Goal: Task Accomplishment & Management: Manage account settings

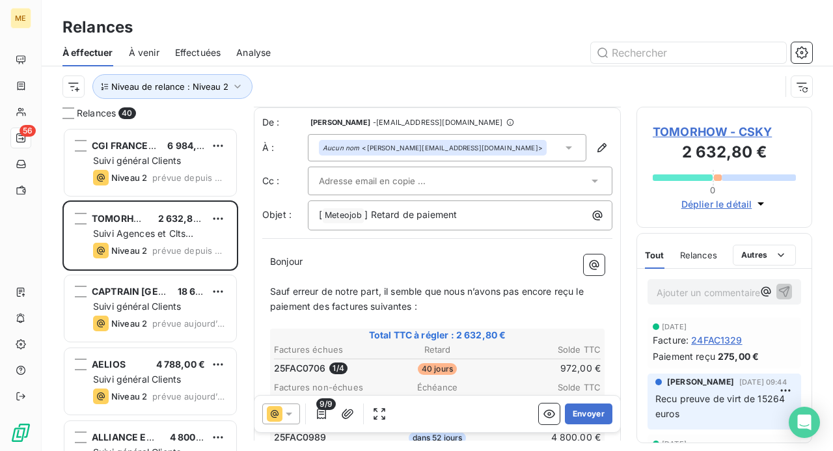
scroll to position [130, 0]
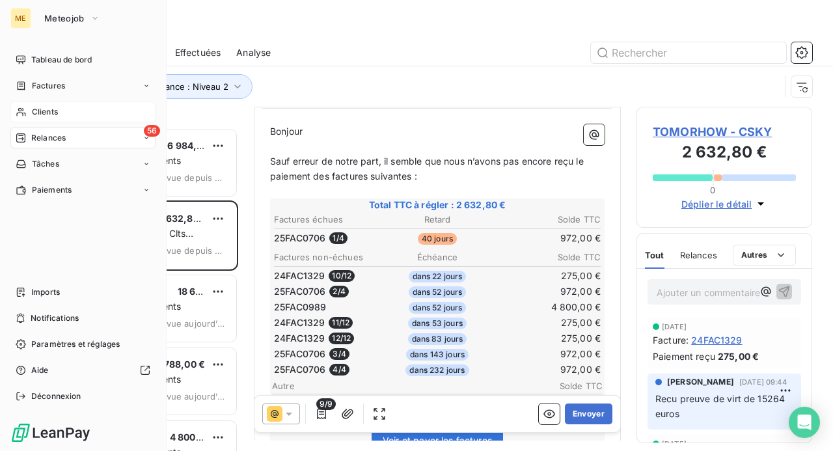
click at [42, 113] on span "Clients" at bounding box center [45, 112] width 26 height 12
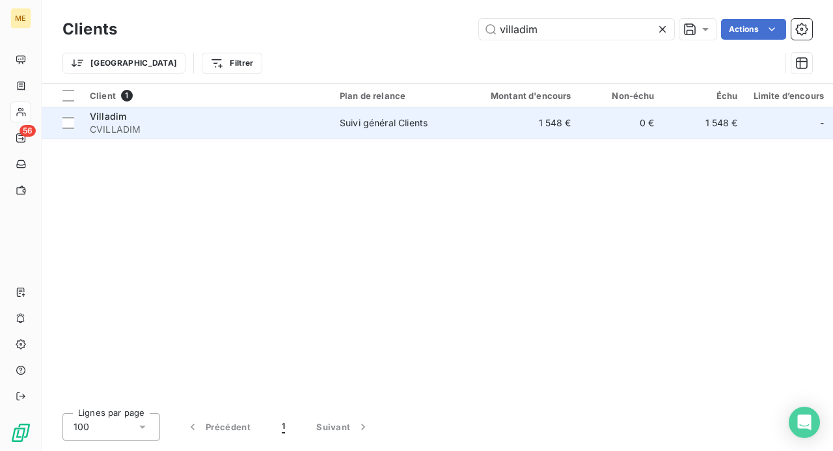
type input "villadim"
click at [368, 135] on td "Suivi général Clients" at bounding box center [399, 122] width 135 height 31
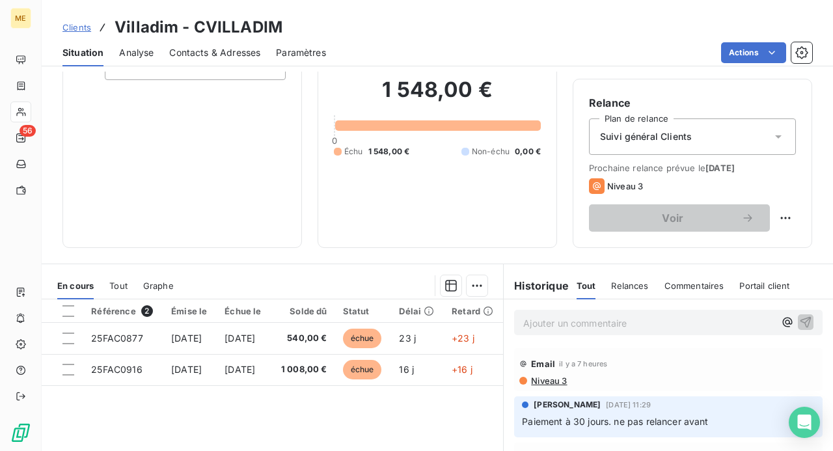
scroll to position [130, 0]
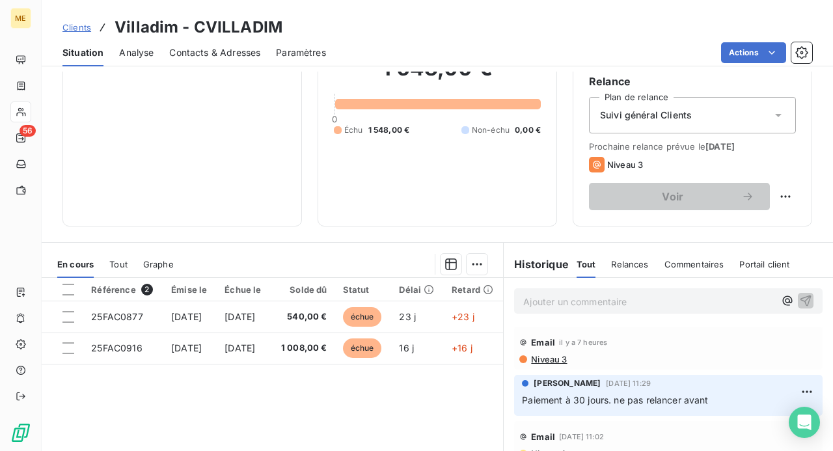
click at [534, 296] on p "Ajouter un commentaire ﻿" at bounding box center [648, 302] width 251 height 16
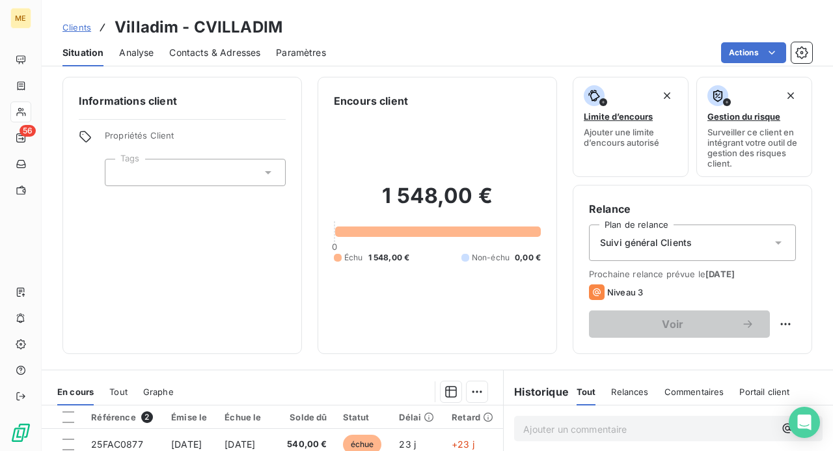
scroll to position [0, 0]
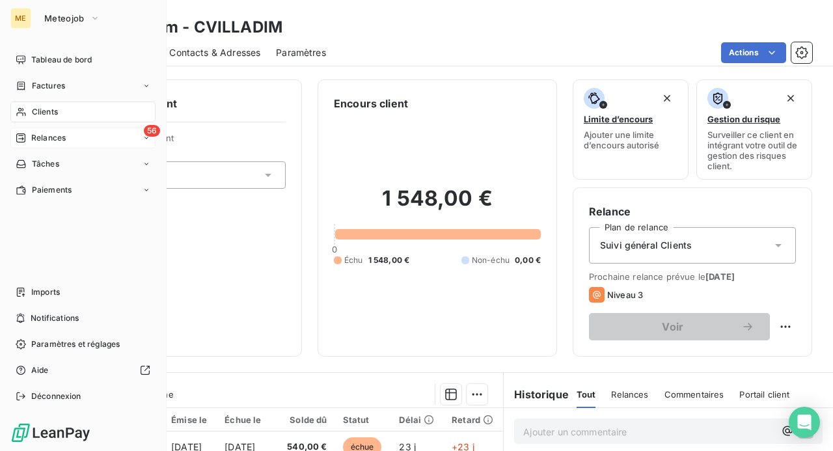
click at [39, 143] on span "Relances" at bounding box center [48, 138] width 35 height 12
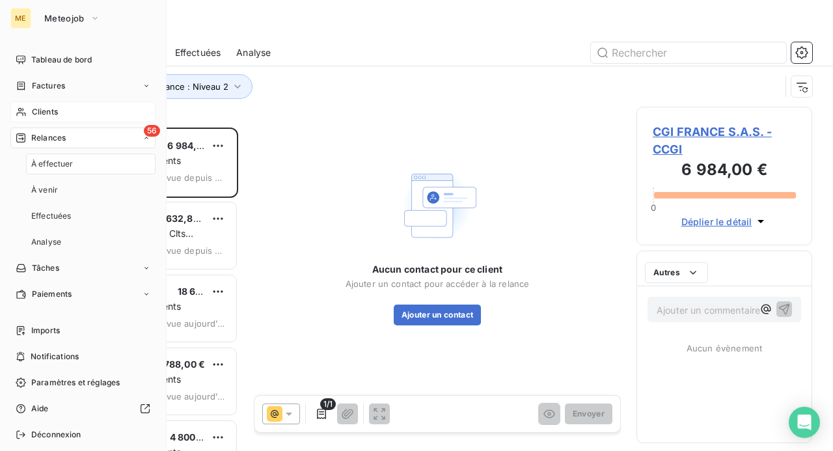
scroll to position [314, 165]
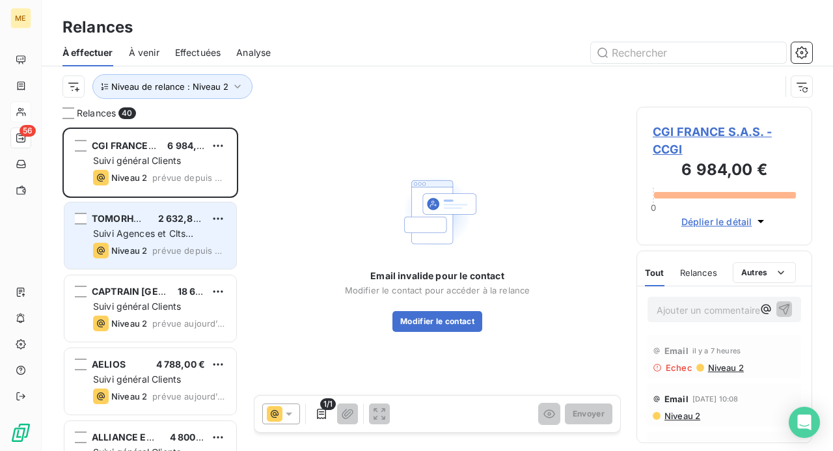
click at [140, 235] on span "Suivi Agences et Clts particuliers" at bounding box center [143, 240] width 100 height 24
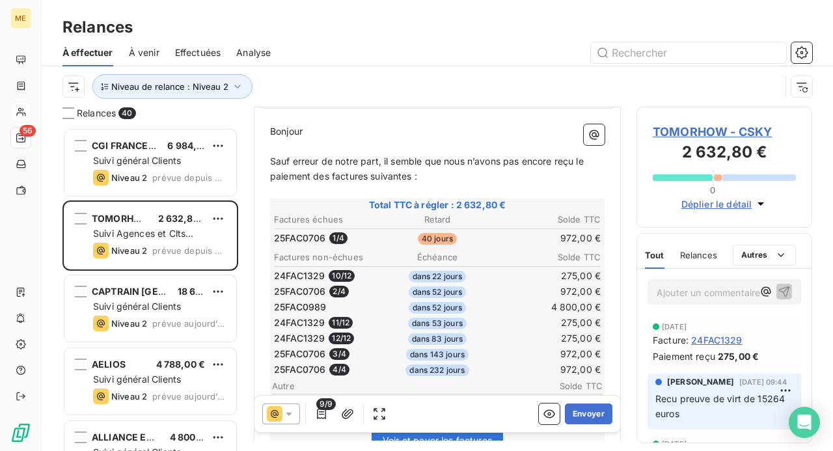
scroll to position [195, 0]
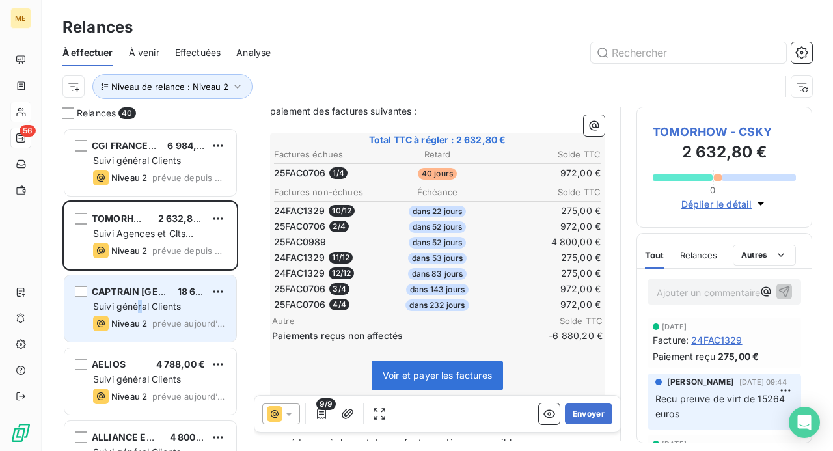
click at [141, 307] on span "Suivi général Clients" at bounding box center [137, 306] width 88 height 11
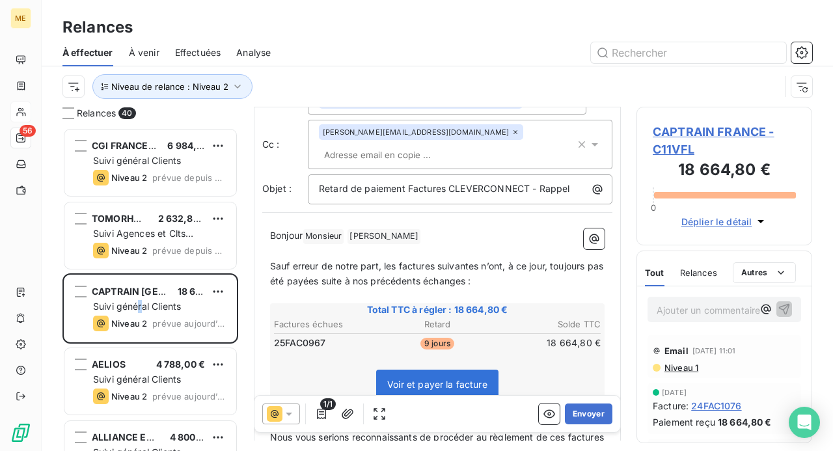
scroll to position [66, 0]
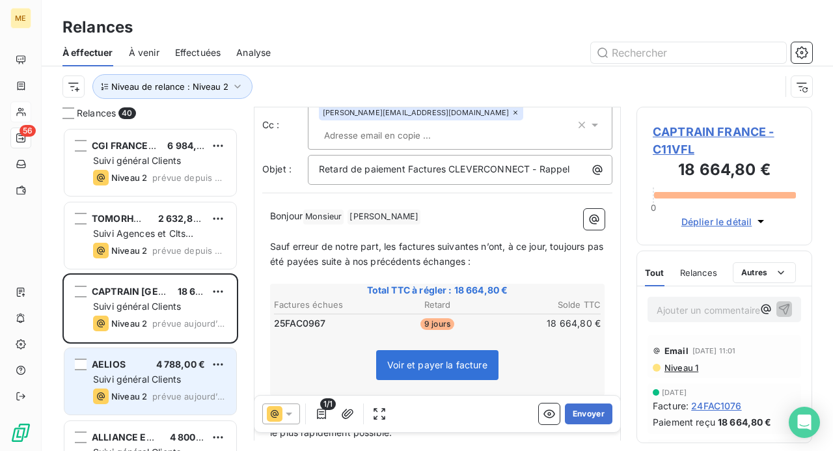
click at [142, 380] on span "Suivi général Clients" at bounding box center [137, 379] width 88 height 11
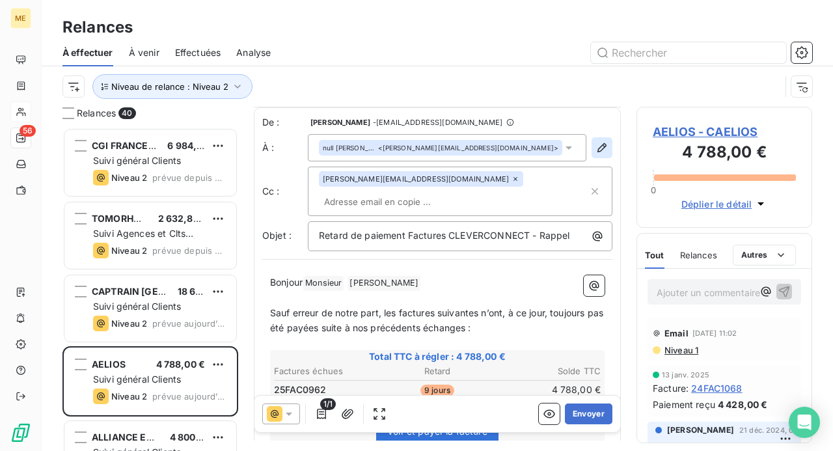
click at [596, 146] on icon "button" at bounding box center [602, 147] width 13 height 13
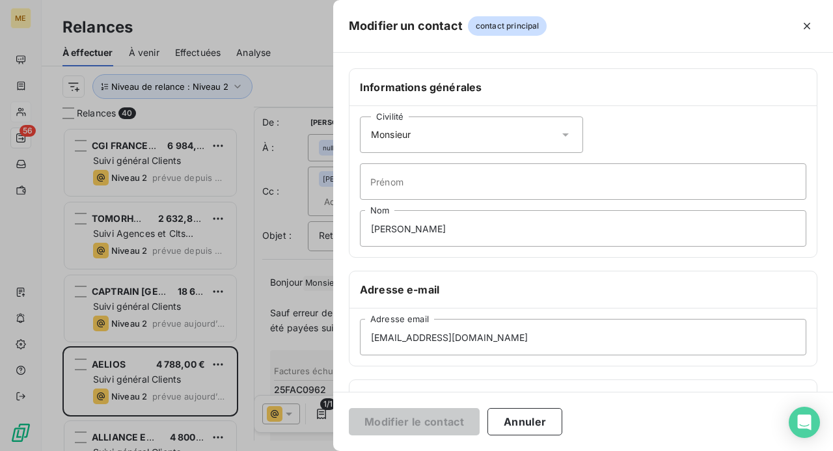
click at [561, 130] on icon at bounding box center [565, 134] width 13 height 13
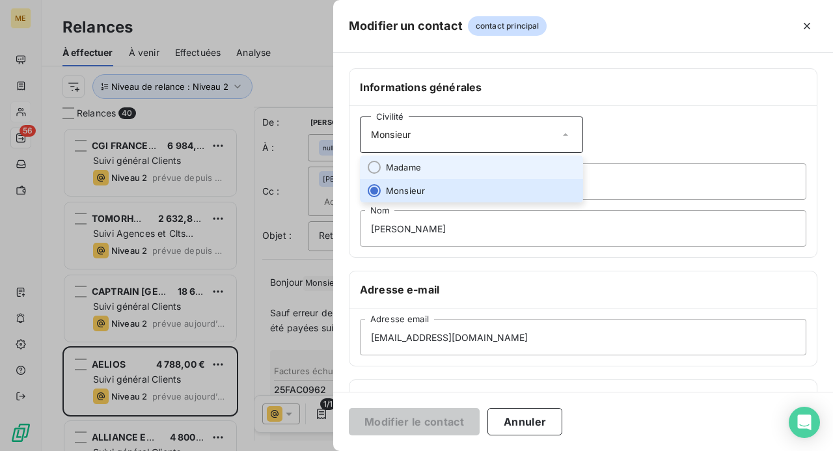
click at [521, 165] on li "Madame" at bounding box center [471, 167] width 223 height 23
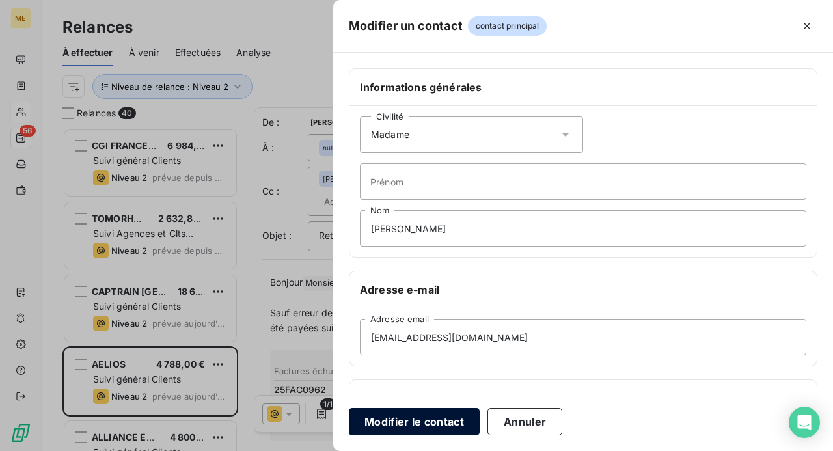
click at [432, 421] on button "Modifier le contact" at bounding box center [414, 421] width 131 height 27
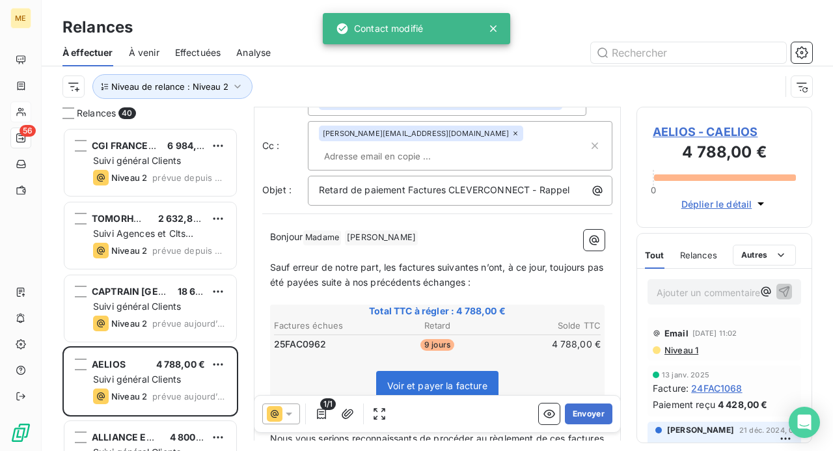
scroll to position [65, 0]
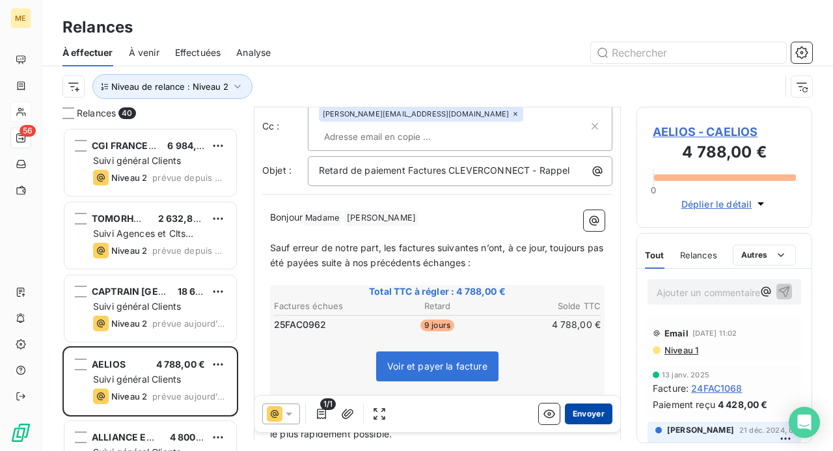
click at [583, 416] on button "Envoyer" at bounding box center [589, 414] width 48 height 21
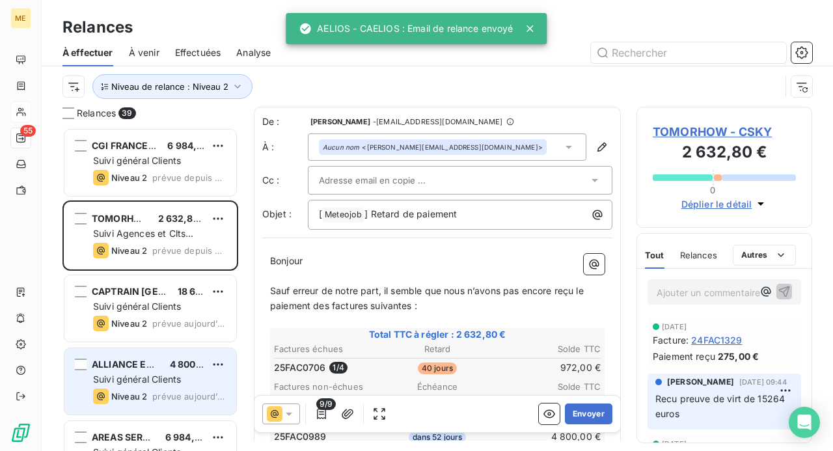
click at [148, 371] on div "ALLIANCE ENERGIES 4 800,00 € Suivi général Clients Niveau 2 prévue [DATE]" at bounding box center [150, 381] width 172 height 66
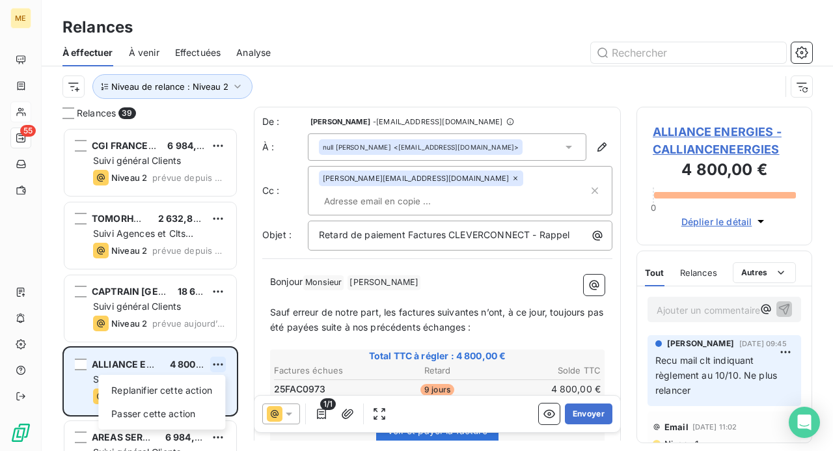
click at [219, 362] on html "ME 55 Relances À effectuer À venir Effectuées Analyse Niveau de relance : Nivea…" at bounding box center [416, 225] width 833 height 451
click at [213, 391] on div "Replanifier cette action" at bounding box center [162, 390] width 117 height 21
select select "9"
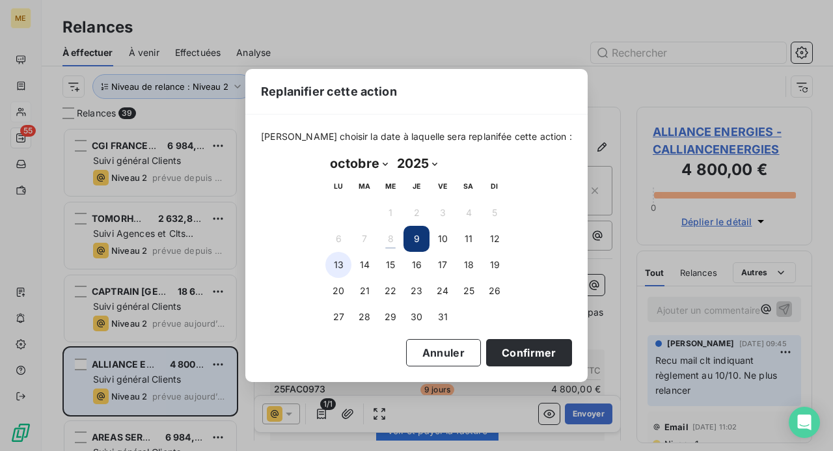
click at [344, 275] on button "13" at bounding box center [339, 265] width 26 height 26
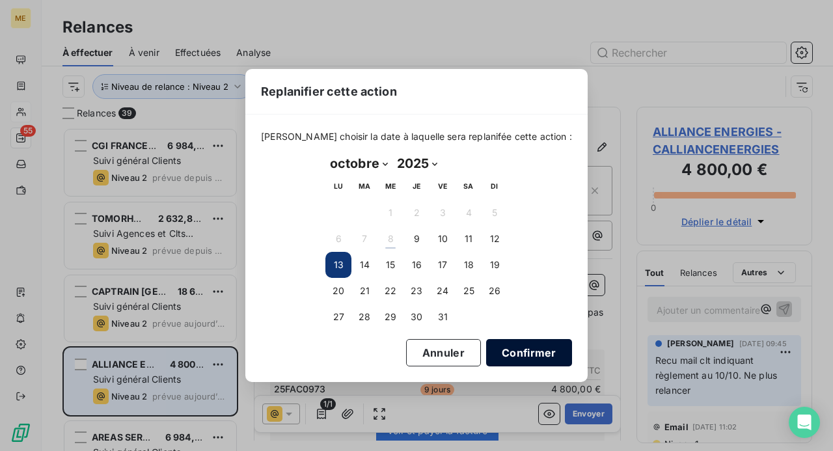
click at [521, 350] on button "Confirmer" at bounding box center [529, 352] width 86 height 27
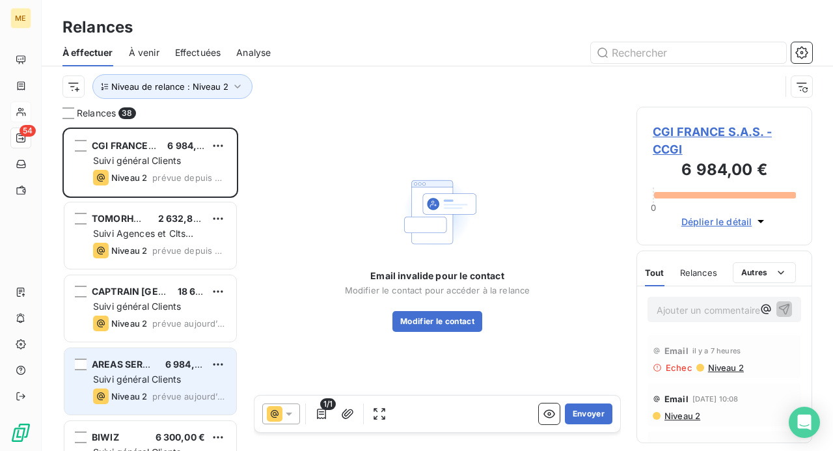
click at [175, 381] on span "Suivi général Clients" at bounding box center [137, 379] width 88 height 11
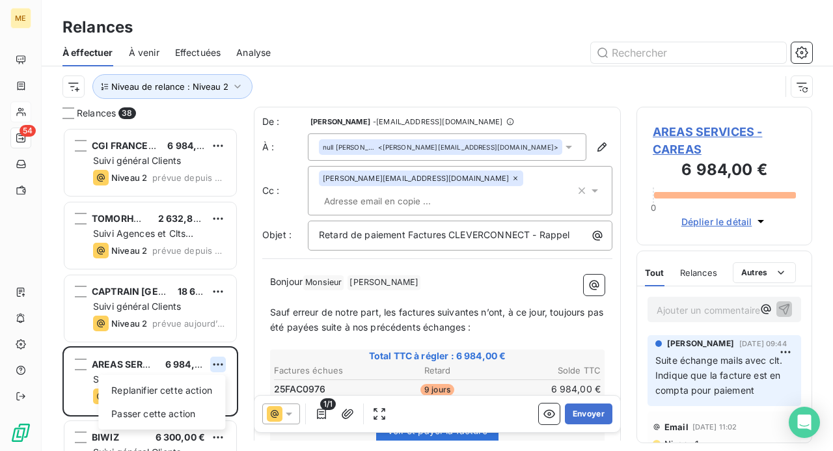
click at [219, 365] on html "ME 54 Relances À effectuer À venir Effectuées Analyse Niveau de relance : Nivea…" at bounding box center [416, 225] width 833 height 451
click at [201, 383] on div "Replanifier cette action" at bounding box center [162, 390] width 117 height 21
select select "9"
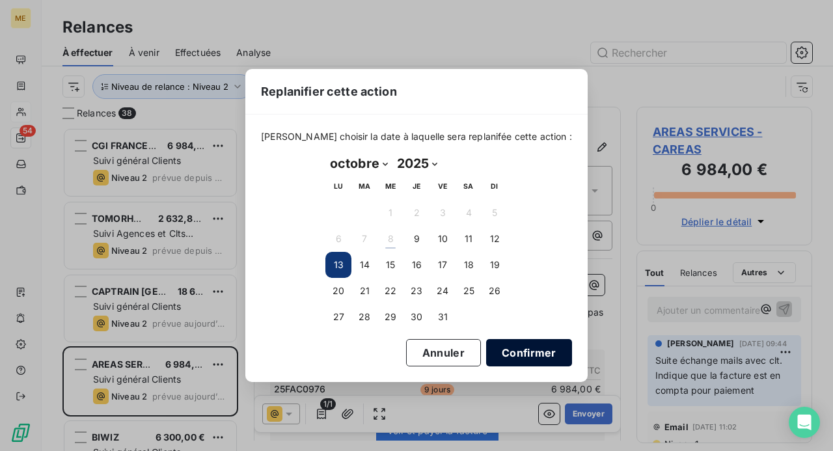
click at [505, 354] on button "Confirmer" at bounding box center [529, 352] width 86 height 27
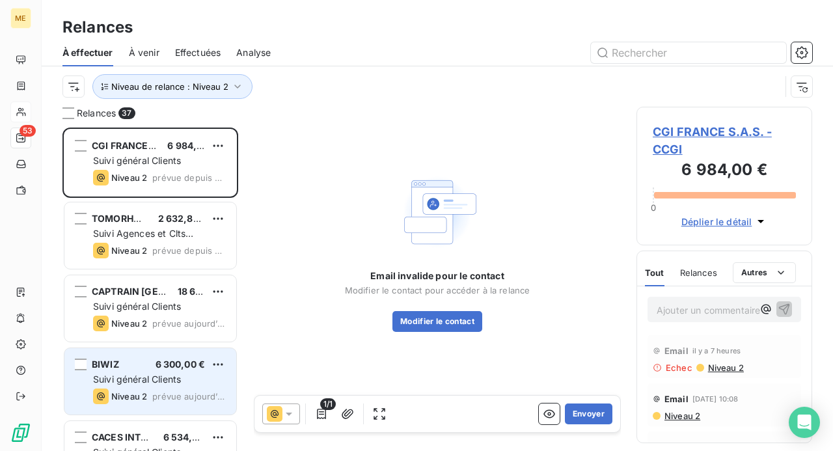
click at [183, 380] on div "Suivi général Clients" at bounding box center [159, 379] width 133 height 13
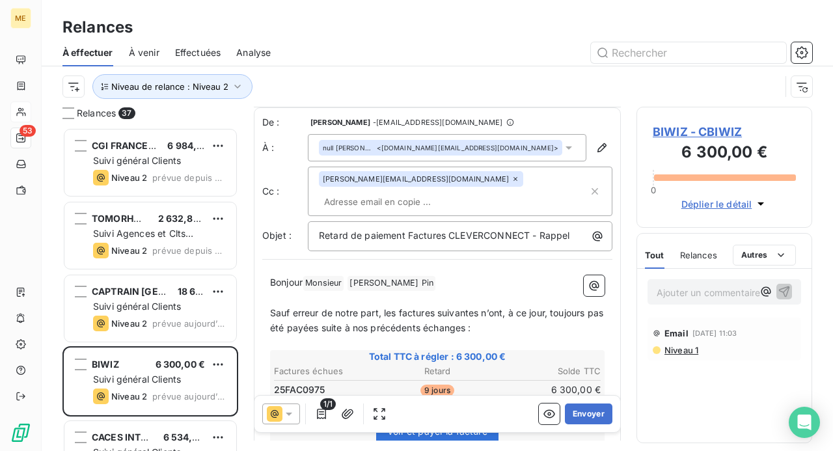
scroll to position [65, 0]
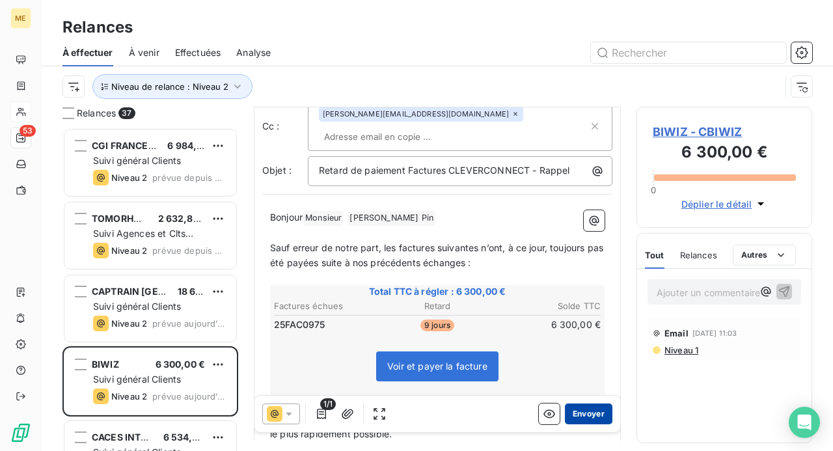
click at [583, 413] on button "Envoyer" at bounding box center [589, 414] width 48 height 21
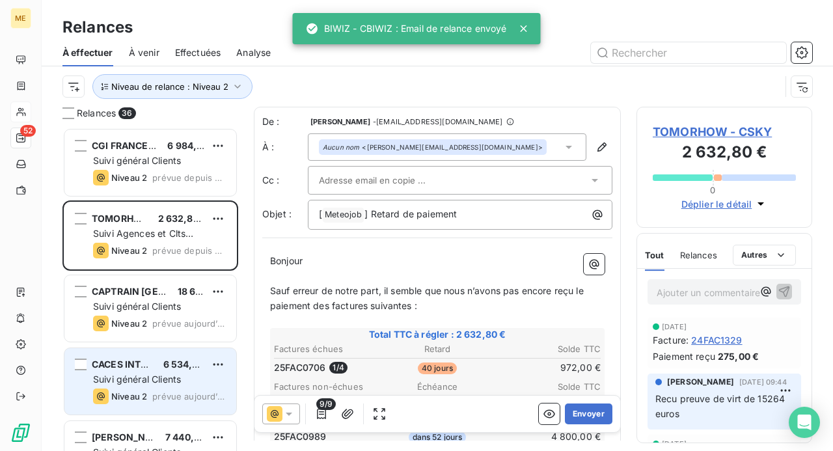
click at [173, 384] on span "Suivi général Clients" at bounding box center [137, 379] width 88 height 11
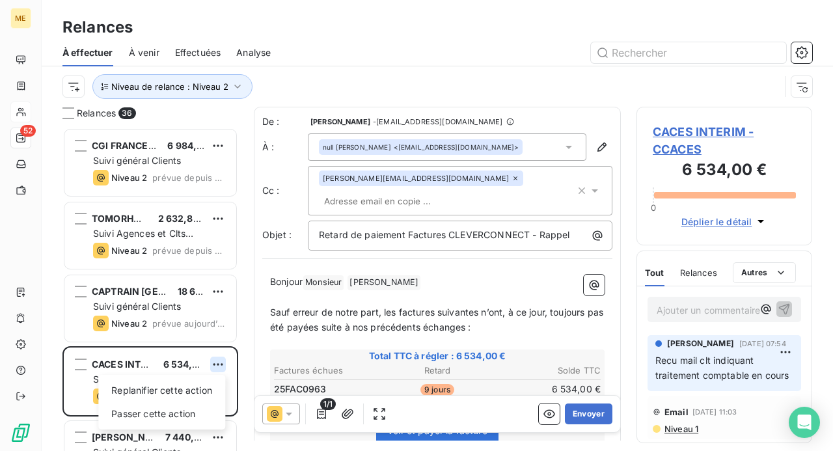
click at [219, 365] on html "ME 52 Relances À effectuer À venir Effectuées Analyse Niveau de relance : Nivea…" at bounding box center [416, 225] width 833 height 451
click at [204, 393] on div "Replanifier cette action" at bounding box center [162, 390] width 117 height 21
select select "9"
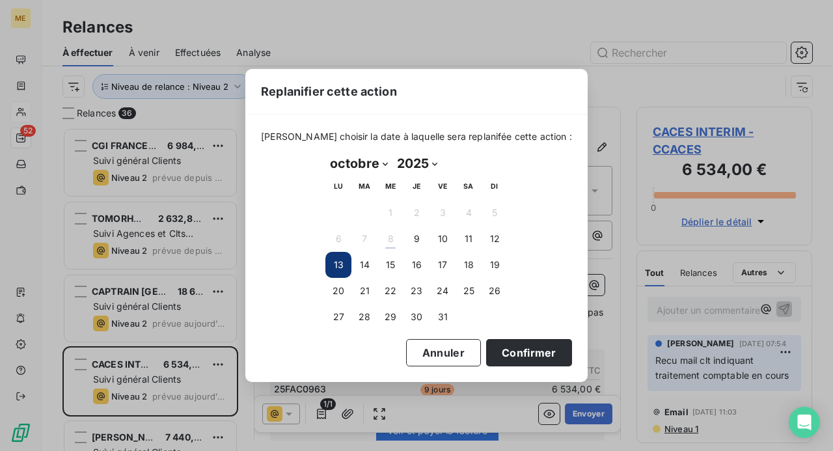
click at [339, 273] on button "13" at bounding box center [339, 265] width 26 height 26
click at [338, 266] on button "13" at bounding box center [339, 265] width 26 height 26
click at [503, 350] on button "Confirmer" at bounding box center [529, 352] width 86 height 27
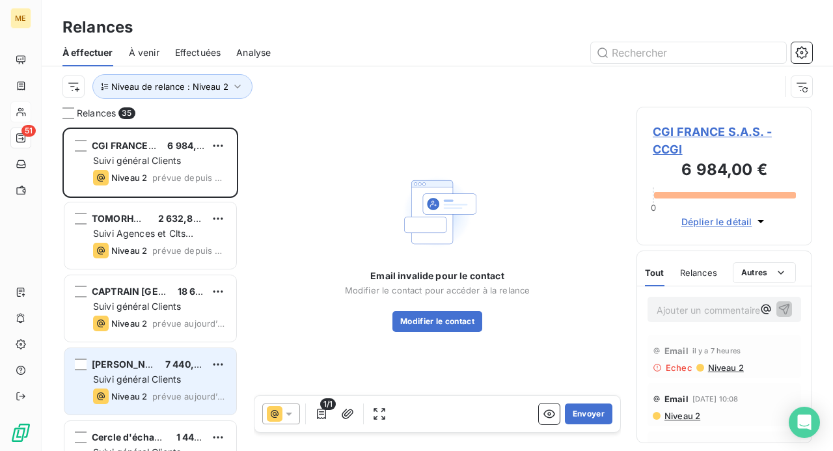
click at [160, 378] on span "Suivi général Clients" at bounding box center [137, 379] width 88 height 11
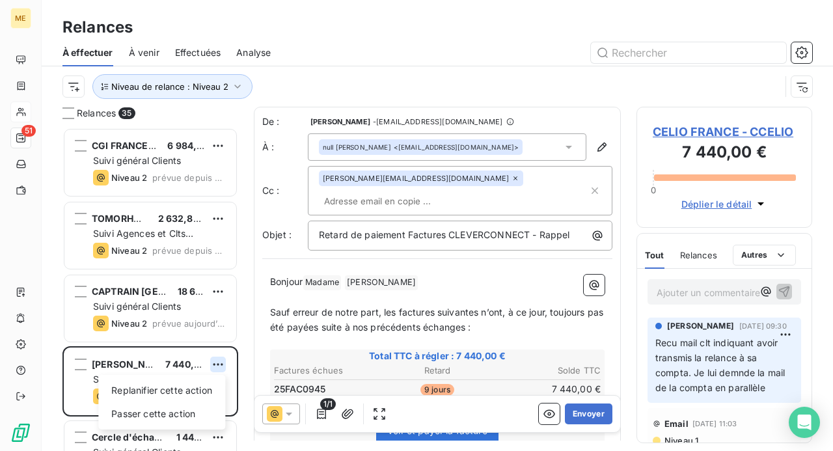
click at [222, 365] on html "ME 51 Relances À effectuer À venir Effectuées Analyse Niveau de relance : Nivea…" at bounding box center [416, 225] width 833 height 451
click at [208, 385] on div "Replanifier cette action" at bounding box center [162, 390] width 117 height 21
select select "9"
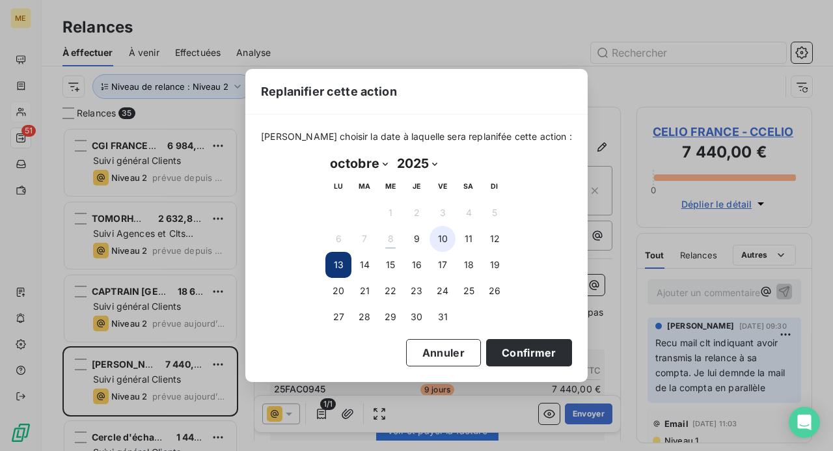
click at [434, 247] on button "10" at bounding box center [443, 239] width 26 height 26
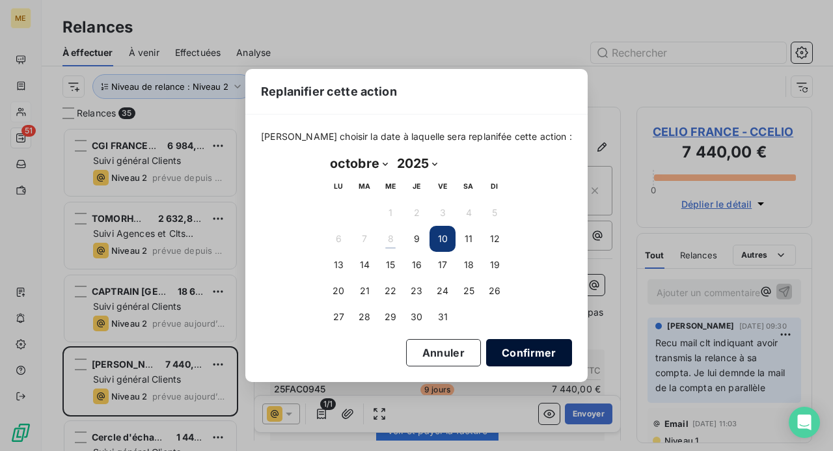
click at [501, 347] on button "Confirmer" at bounding box center [529, 352] width 86 height 27
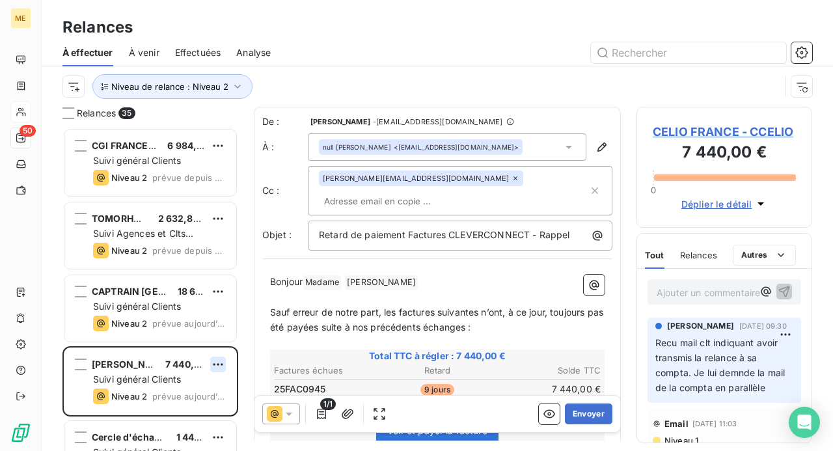
click at [221, 365] on html "ME 50 Relances À effectuer À venir Effectuées Analyse Niveau de relance : Nivea…" at bounding box center [416, 225] width 833 height 451
click at [207, 385] on div "Replanifier cette action" at bounding box center [162, 390] width 117 height 21
select select "9"
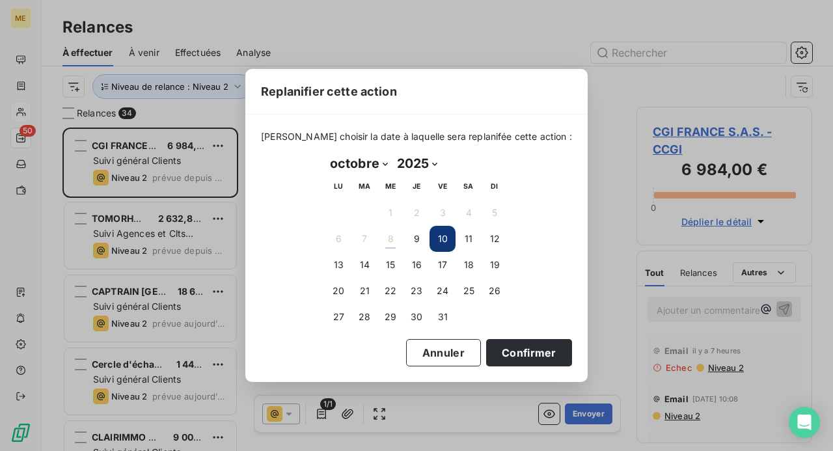
click at [437, 241] on button "10" at bounding box center [443, 239] width 26 height 26
click at [444, 236] on button "10" at bounding box center [443, 239] width 26 height 26
click at [417, 352] on button "Annuler" at bounding box center [443, 352] width 75 height 27
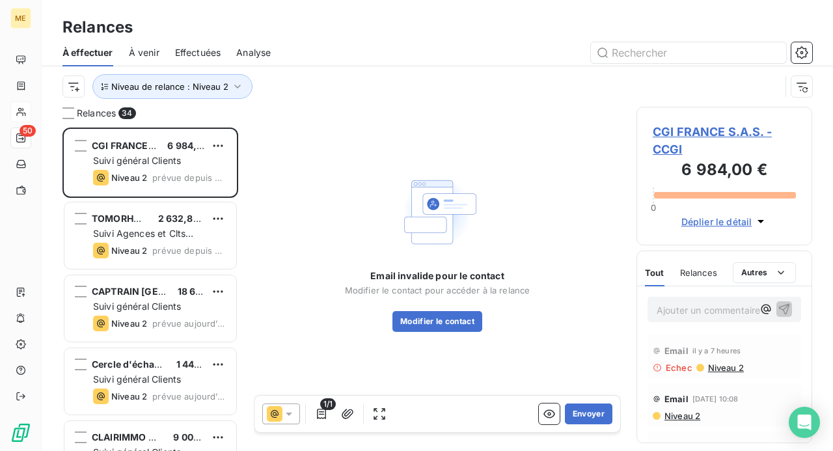
click at [166, 365] on div "Cercle d'échange de l'Eure 1 440,00 €" at bounding box center [159, 365] width 133 height 12
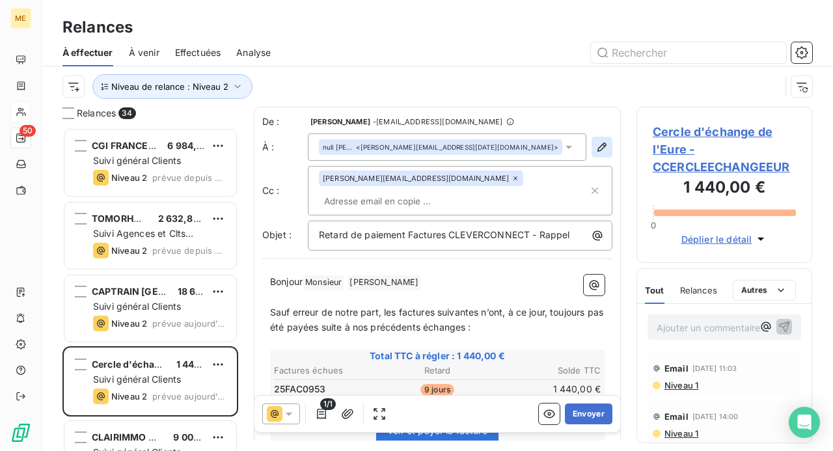
click at [596, 149] on icon "button" at bounding box center [602, 147] width 13 height 13
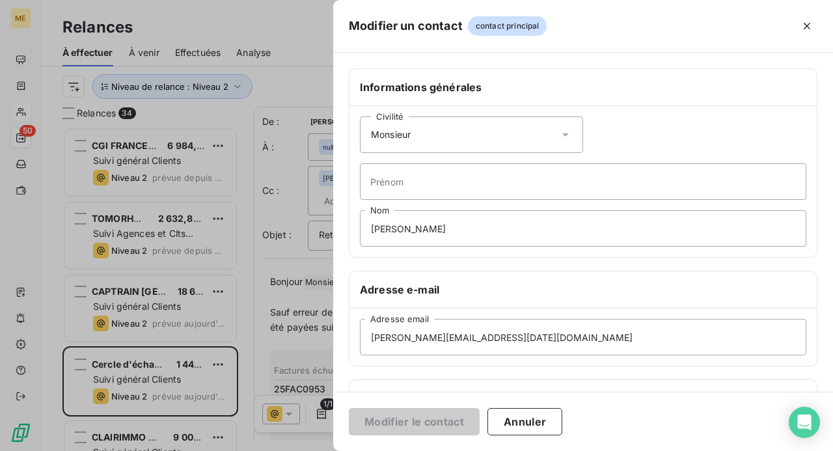
click at [562, 135] on icon at bounding box center [565, 134] width 7 height 3
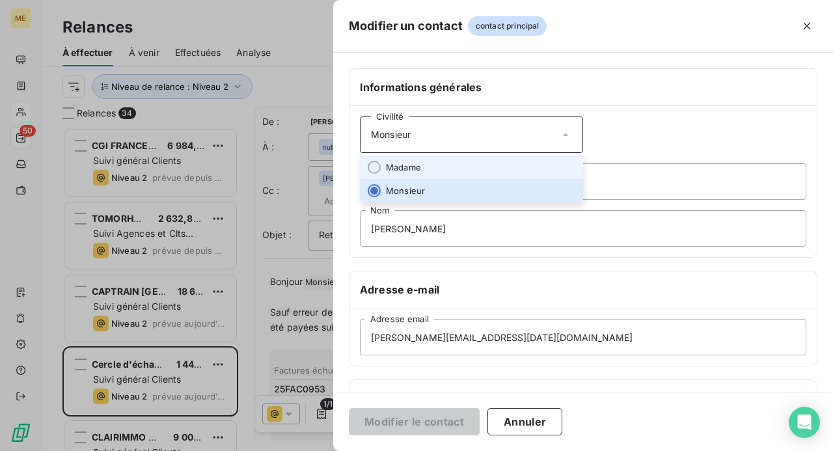
click at [536, 163] on li "Madame" at bounding box center [471, 167] width 223 height 23
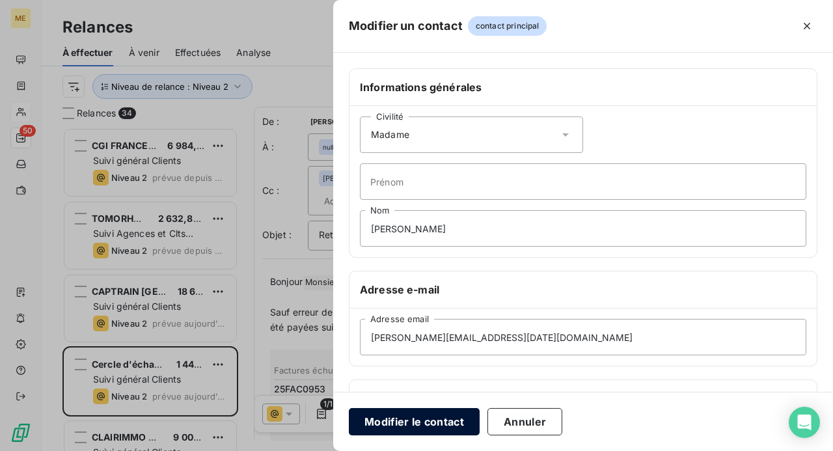
click at [432, 414] on button "Modifier le contact" at bounding box center [414, 421] width 131 height 27
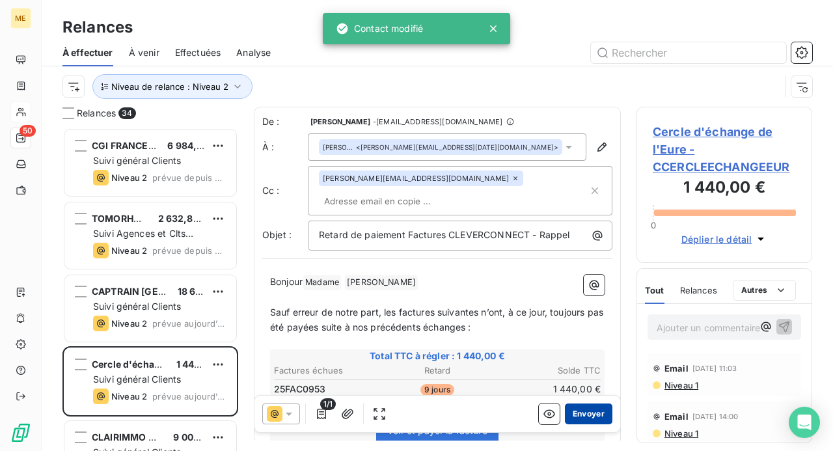
click at [581, 411] on button "Envoyer" at bounding box center [589, 414] width 48 height 21
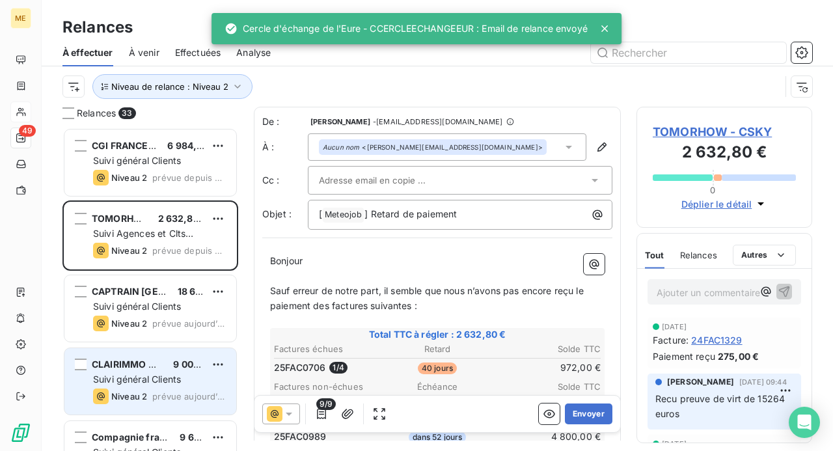
click at [167, 383] on span "Suivi général Clients" at bounding box center [137, 379] width 88 height 11
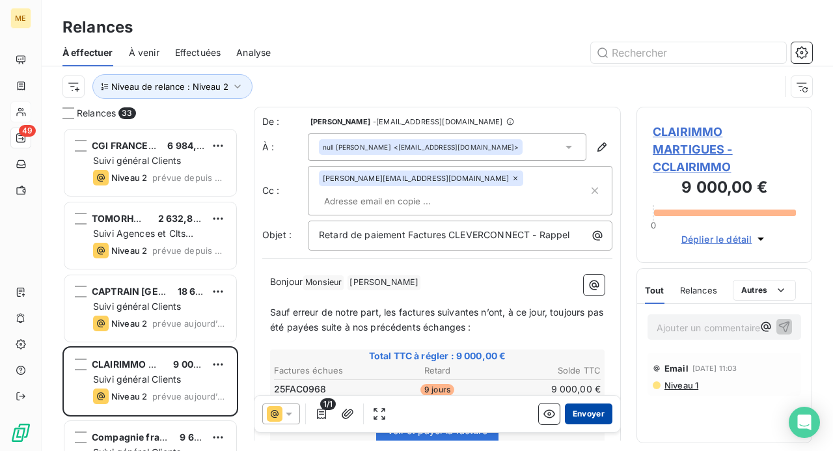
click at [581, 413] on button "Envoyer" at bounding box center [589, 414] width 48 height 21
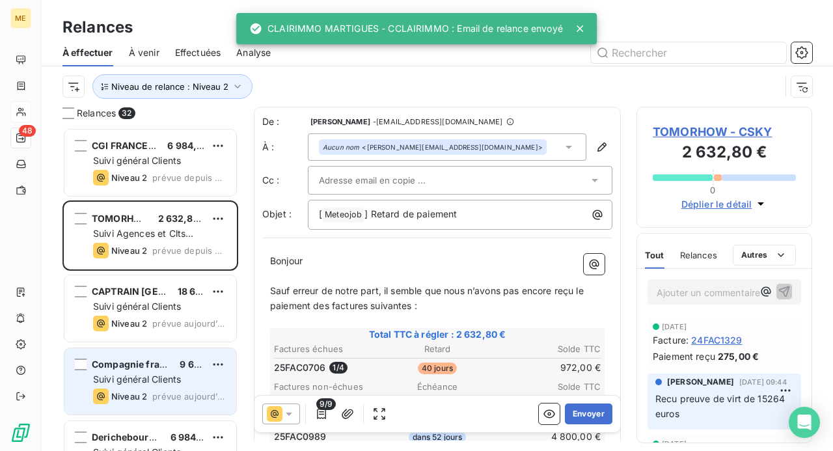
click at [178, 383] on span "Suivi général Clients" at bounding box center [137, 379] width 88 height 11
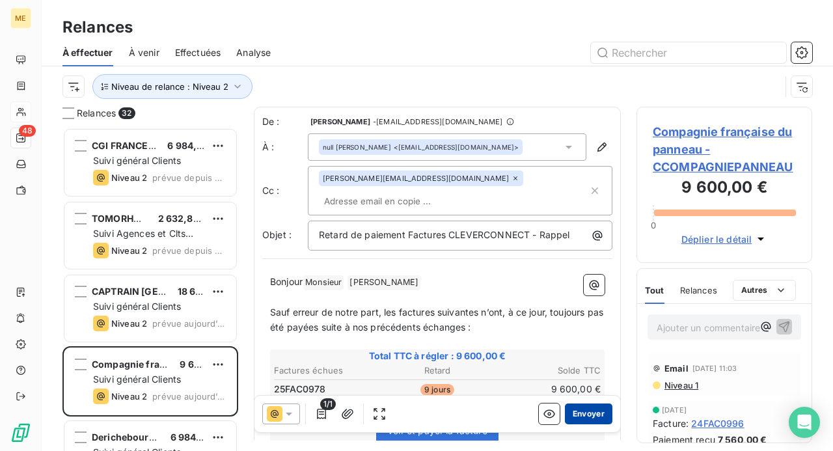
click at [583, 410] on button "Envoyer" at bounding box center [589, 414] width 48 height 21
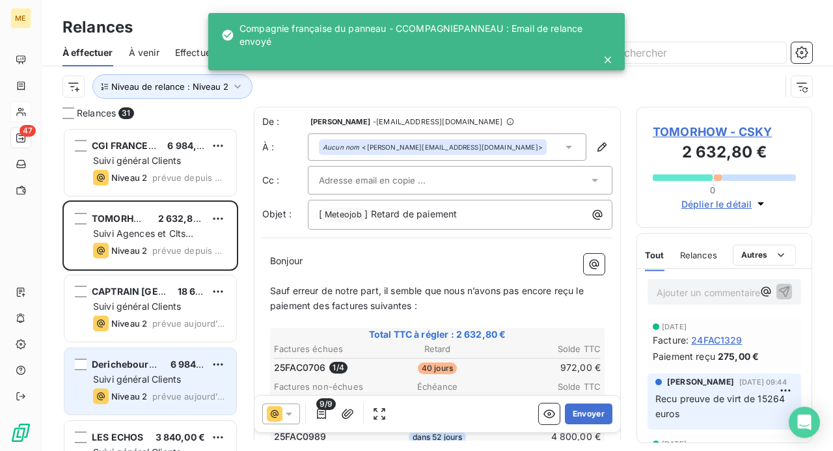
click at [176, 378] on span "Suivi général Clients" at bounding box center [137, 379] width 88 height 11
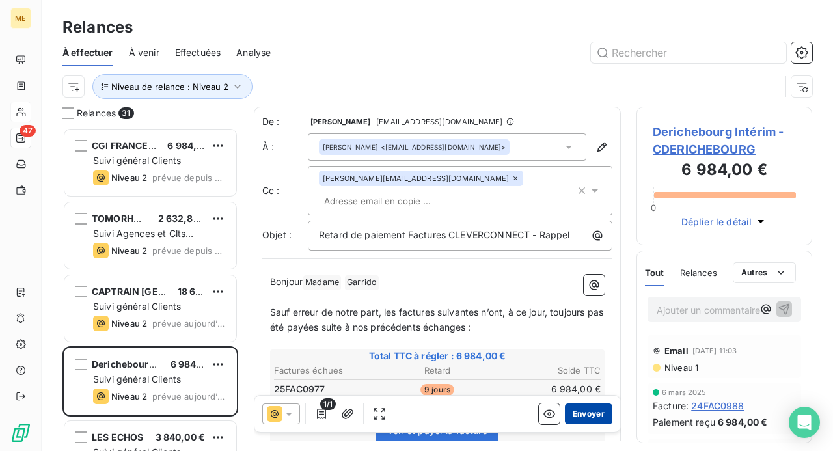
click at [579, 410] on button "Envoyer" at bounding box center [589, 414] width 48 height 21
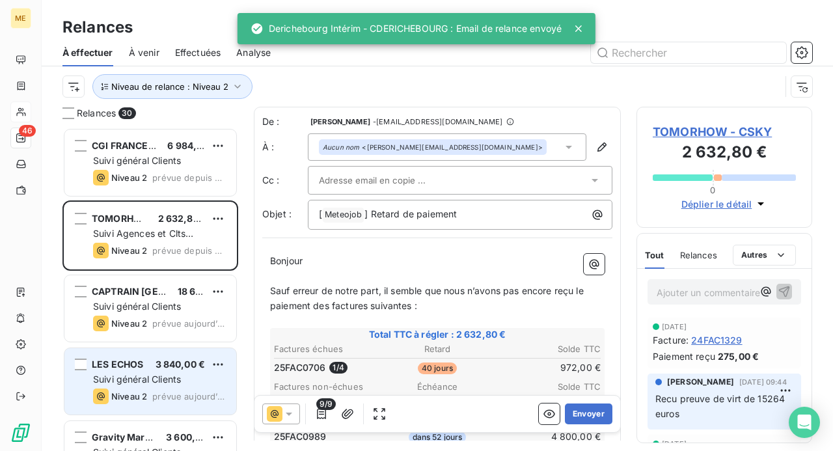
click at [197, 378] on div "Suivi général Clients" at bounding box center [159, 379] width 133 height 13
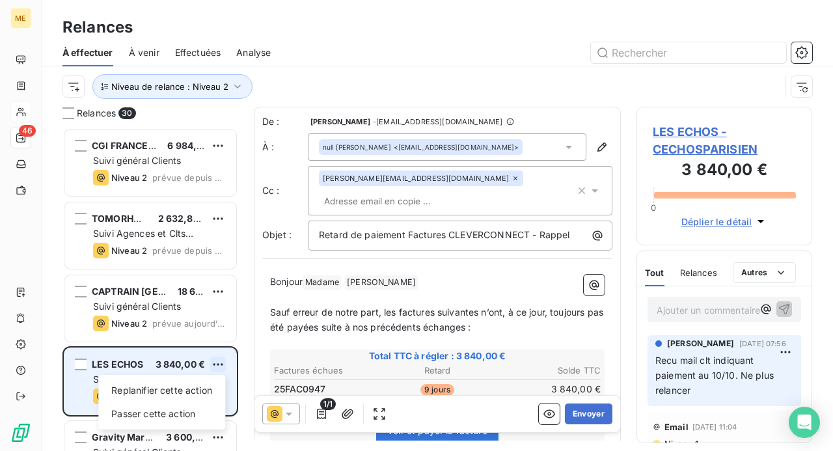
click at [221, 363] on html "ME 46 Relances À effectuer À venir Effectuées Analyse Niveau de relance : Nivea…" at bounding box center [416, 225] width 833 height 451
click at [204, 389] on div "Replanifier cette action" at bounding box center [162, 390] width 117 height 21
select select "9"
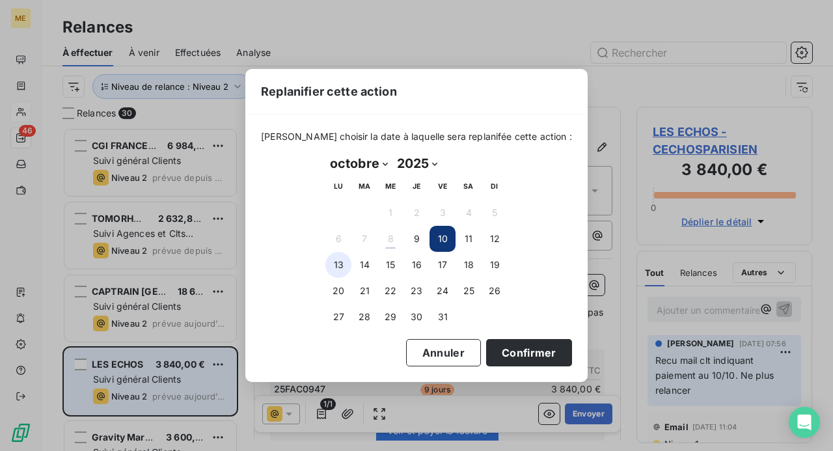
click at [335, 268] on button "13" at bounding box center [339, 265] width 26 height 26
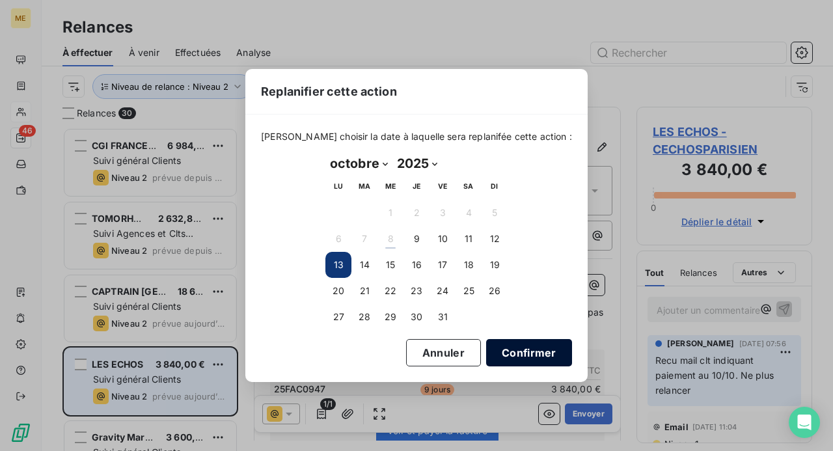
click at [505, 350] on button "Confirmer" at bounding box center [529, 352] width 86 height 27
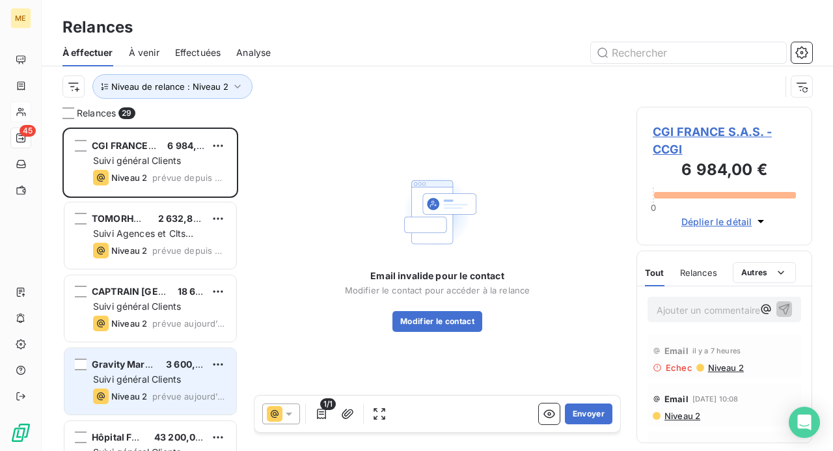
click at [165, 375] on span "Suivi général Clients" at bounding box center [137, 379] width 88 height 11
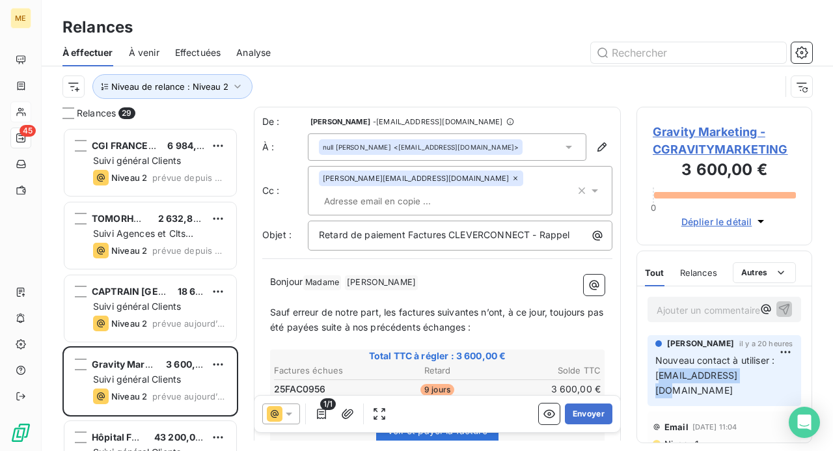
drag, startPoint x: 750, startPoint y: 377, endPoint x: 660, endPoint y: 382, distance: 90.6
click at [660, 382] on p "Nouveau contact à utiliser : [EMAIL_ADDRESS][DOMAIN_NAME]" at bounding box center [725, 376] width 138 height 45
click at [219, 365] on html "ME 45 Relances À effectuer À venir Effectuées Analyse Niveau de relance : Nivea…" at bounding box center [416, 225] width 833 height 451
click at [210, 389] on div "Replanifier cette action" at bounding box center [162, 390] width 117 height 21
select select "9"
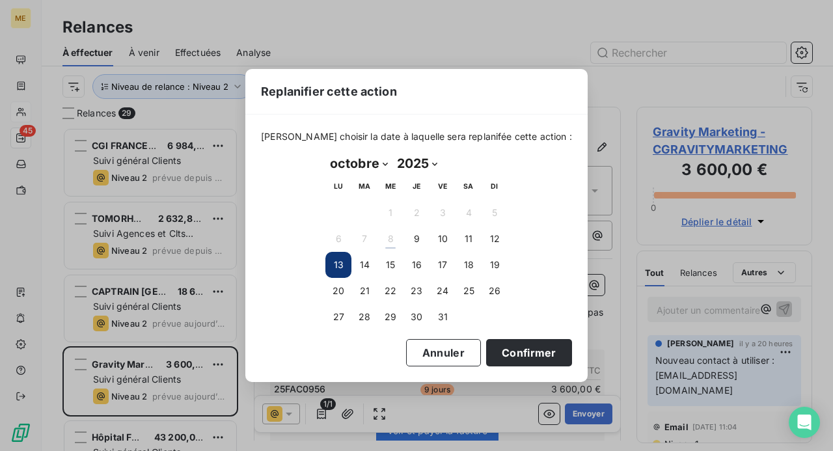
click at [344, 268] on button "13" at bounding box center [339, 265] width 26 height 26
click at [512, 348] on button "Confirmer" at bounding box center [529, 352] width 86 height 27
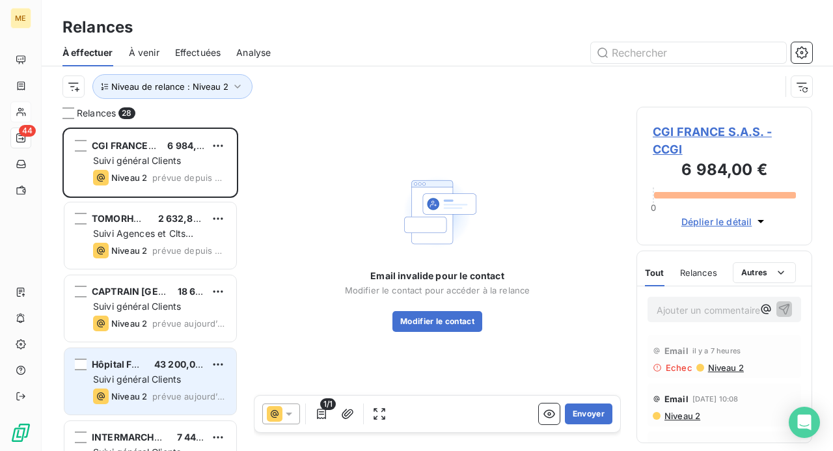
click at [137, 384] on div "Suivi général Clients" at bounding box center [159, 379] width 133 height 13
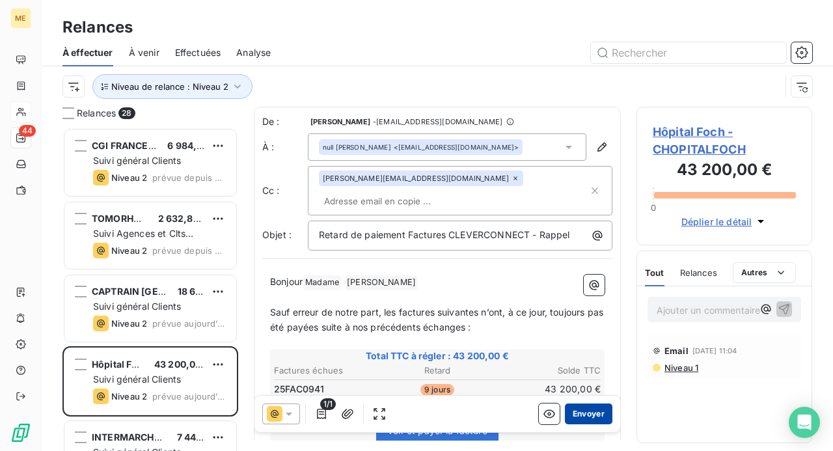
click at [576, 415] on button "Envoyer" at bounding box center [589, 414] width 48 height 21
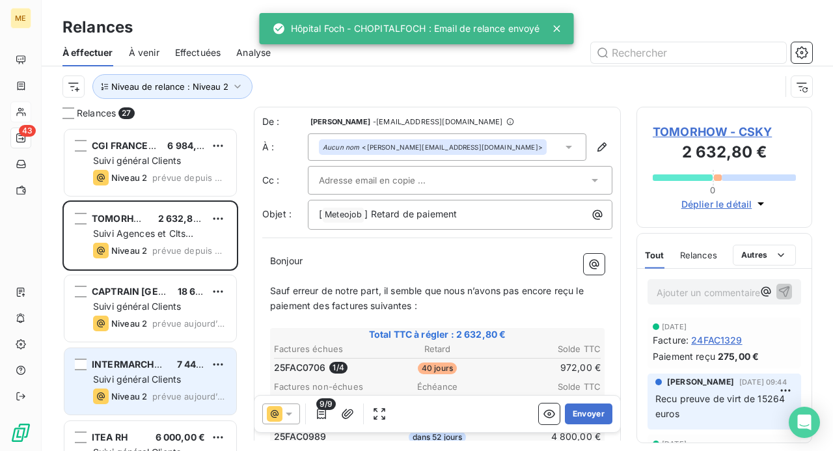
click at [177, 379] on span "Suivi général Clients" at bounding box center [137, 379] width 88 height 11
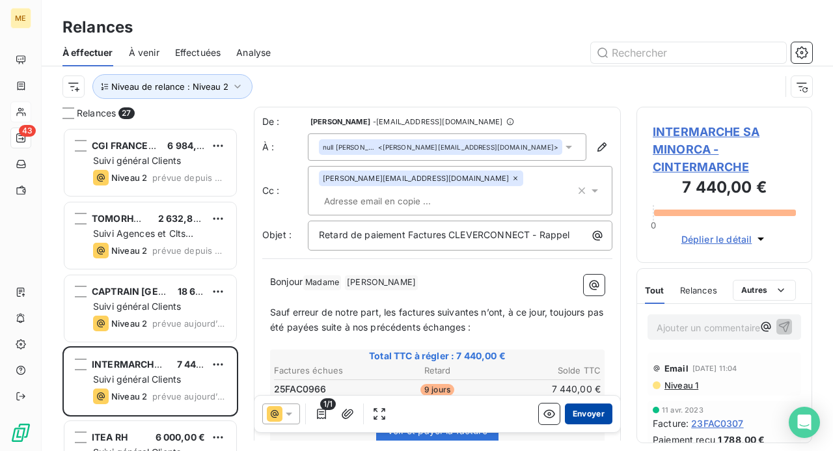
click at [581, 414] on button "Envoyer" at bounding box center [589, 414] width 48 height 21
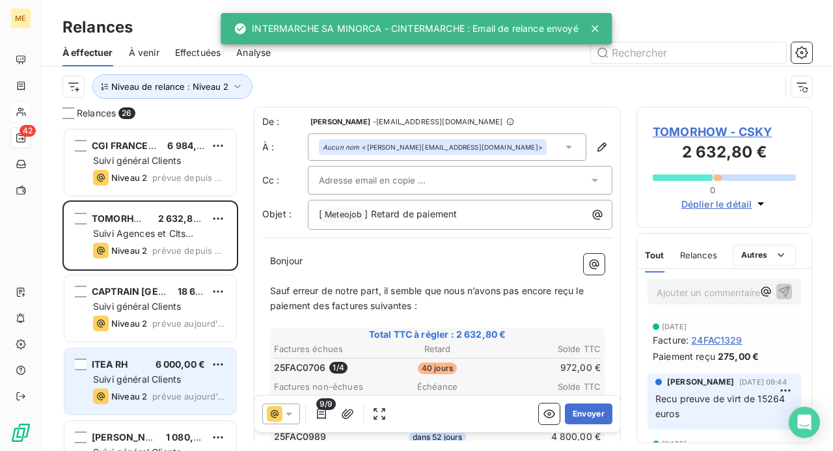
click at [154, 371] on div "ITEA RH 6 000,00 € Suivi général Clients Niveau 2 prévue [DATE]" at bounding box center [150, 381] width 172 height 66
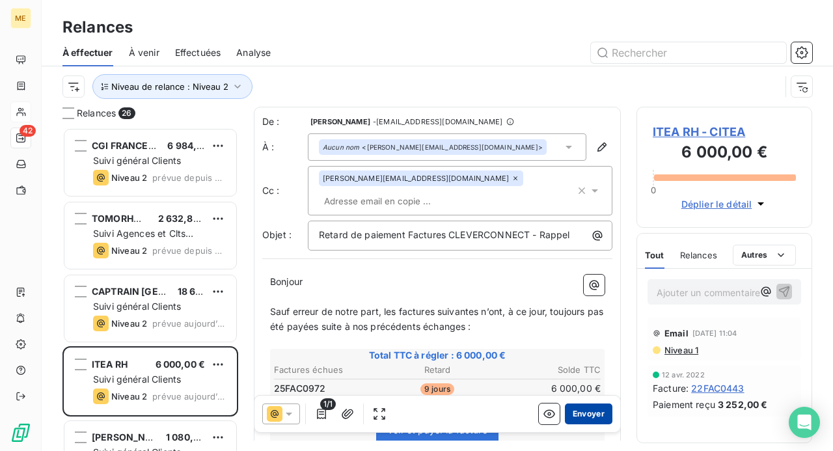
click at [579, 413] on button "Envoyer" at bounding box center [589, 414] width 48 height 21
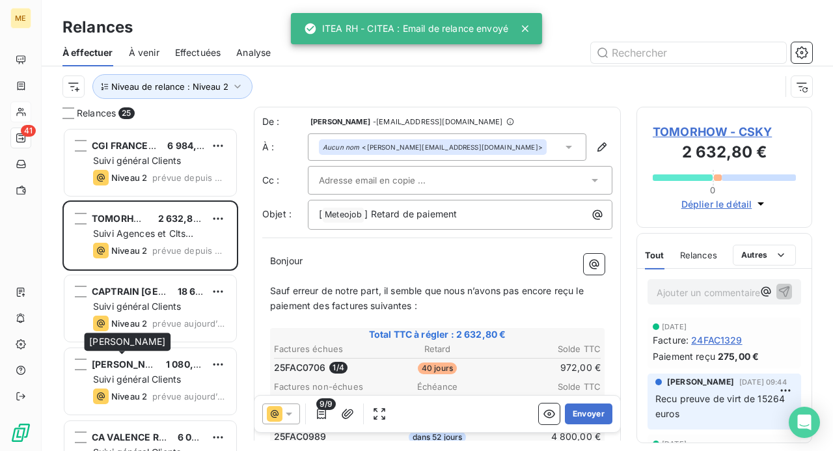
click at [143, 368] on span "[PERSON_NAME]" at bounding box center [131, 364] width 78 height 11
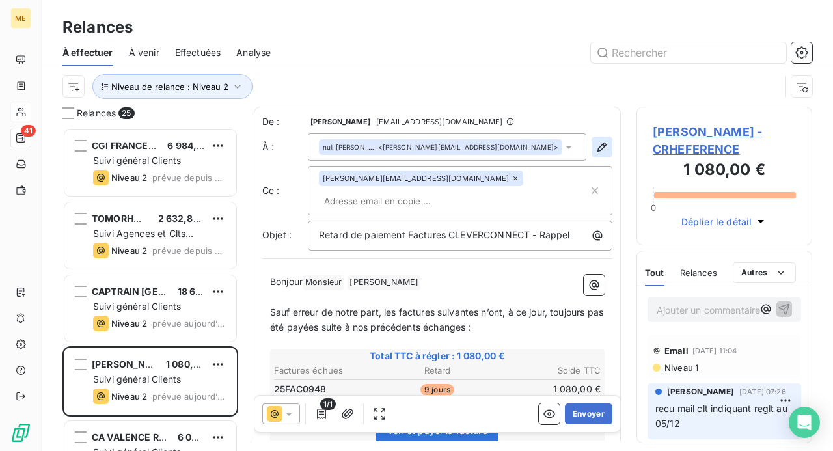
click at [596, 150] on icon "button" at bounding box center [602, 147] width 13 height 13
type input "[PERSON_NAME]"
type input "[PERSON_NAME][EMAIL_ADDRESS][DOMAIN_NAME]"
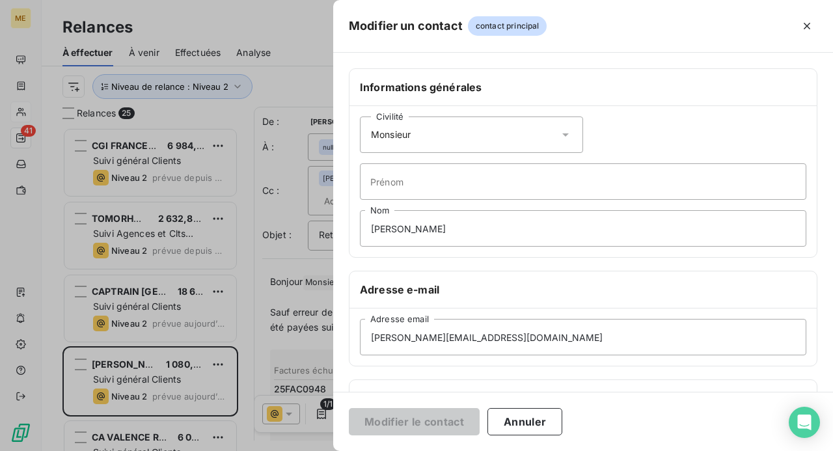
click at [559, 133] on icon at bounding box center [565, 134] width 13 height 13
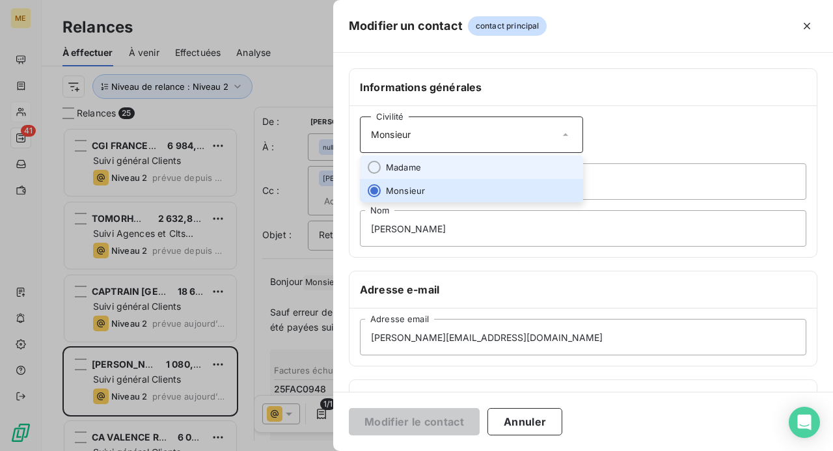
click at [523, 166] on li "Madame" at bounding box center [471, 167] width 223 height 23
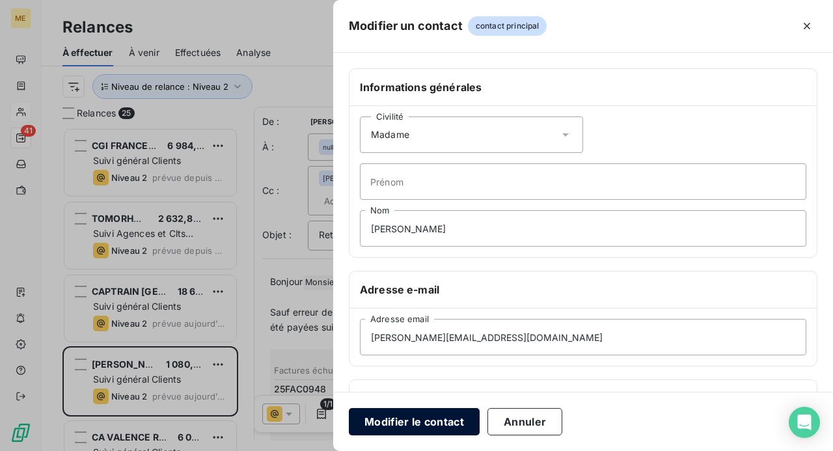
click at [423, 423] on button "Modifier le contact" at bounding box center [414, 421] width 131 height 27
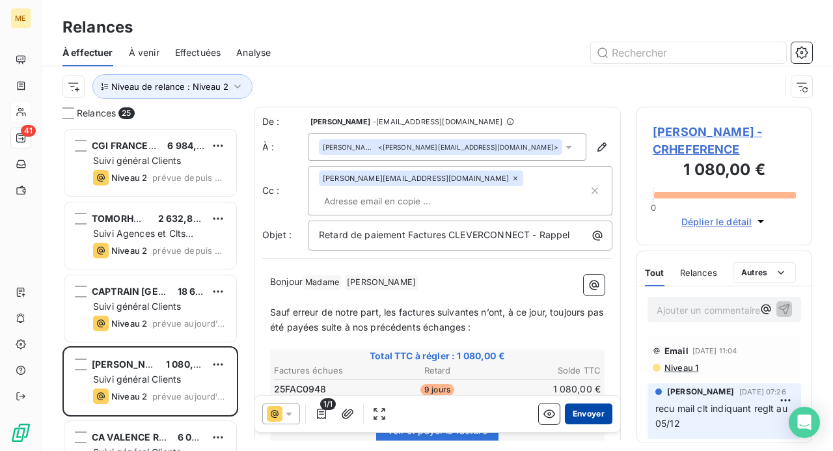
click at [583, 412] on button "Envoyer" at bounding box center [589, 414] width 48 height 21
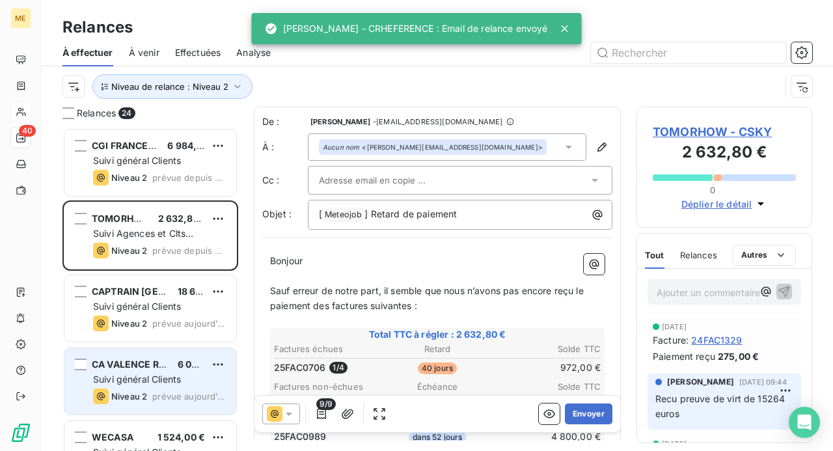
click at [149, 383] on span "Suivi général Clients" at bounding box center [137, 379] width 88 height 11
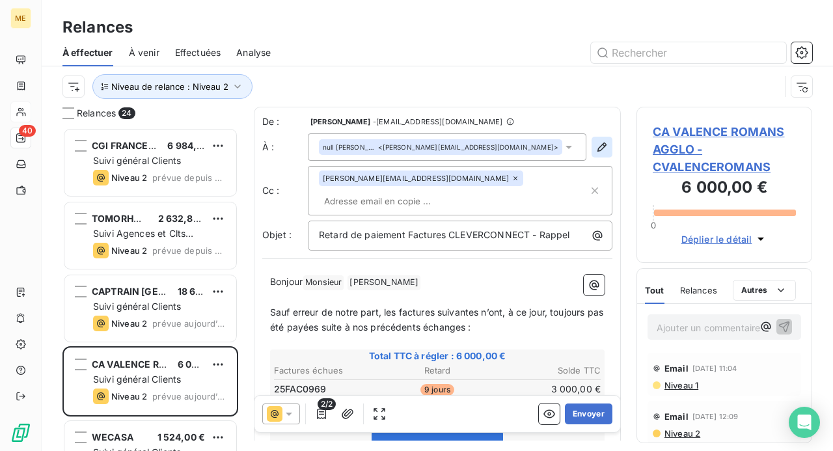
click at [596, 146] on icon "button" at bounding box center [602, 147] width 13 height 13
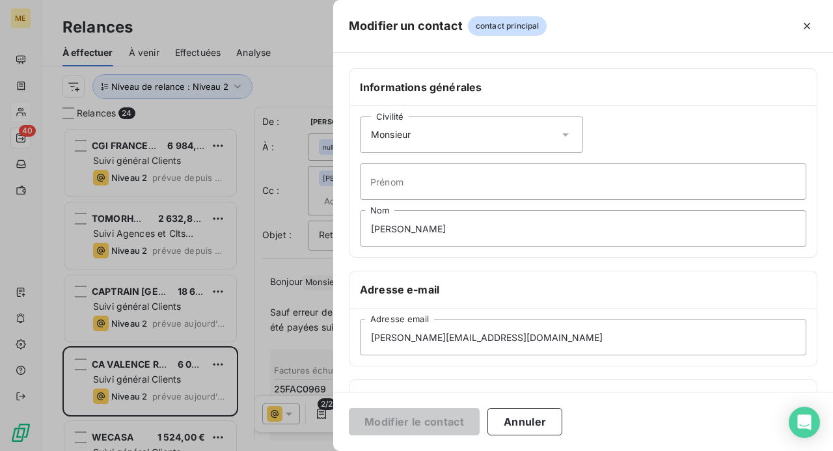
click at [559, 132] on icon at bounding box center [565, 134] width 13 height 13
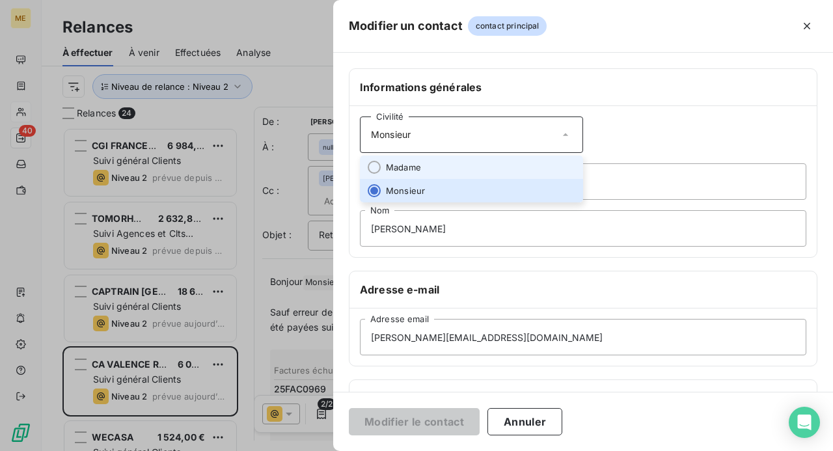
click at [497, 170] on li "Madame" at bounding box center [471, 167] width 223 height 23
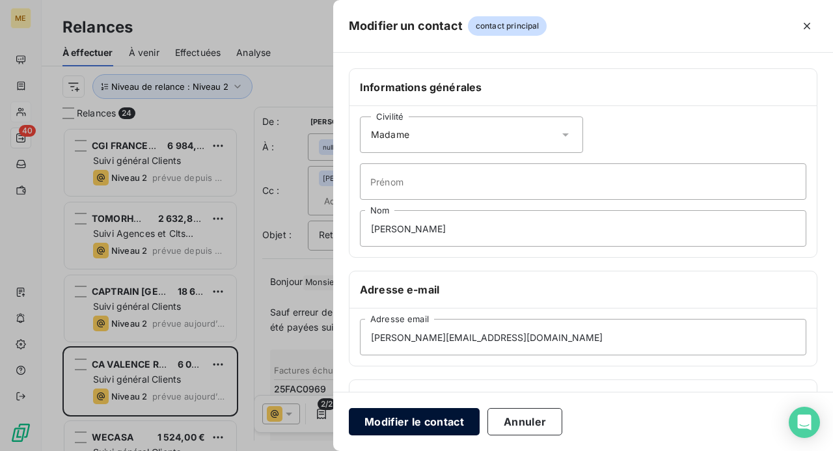
click at [436, 421] on button "Modifier le contact" at bounding box center [414, 421] width 131 height 27
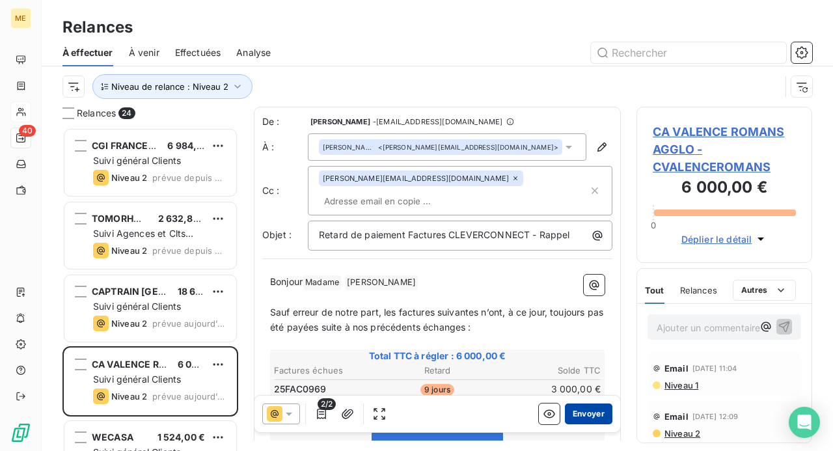
click at [576, 415] on button "Envoyer" at bounding box center [589, 414] width 48 height 21
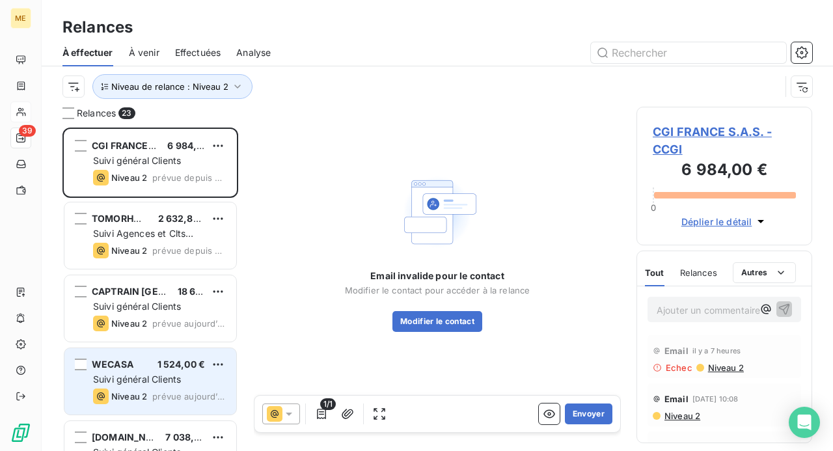
click at [143, 371] on div "WECASA 1 524,00 € Suivi général Clients Niveau 2 prévue [DATE]" at bounding box center [150, 381] width 172 height 66
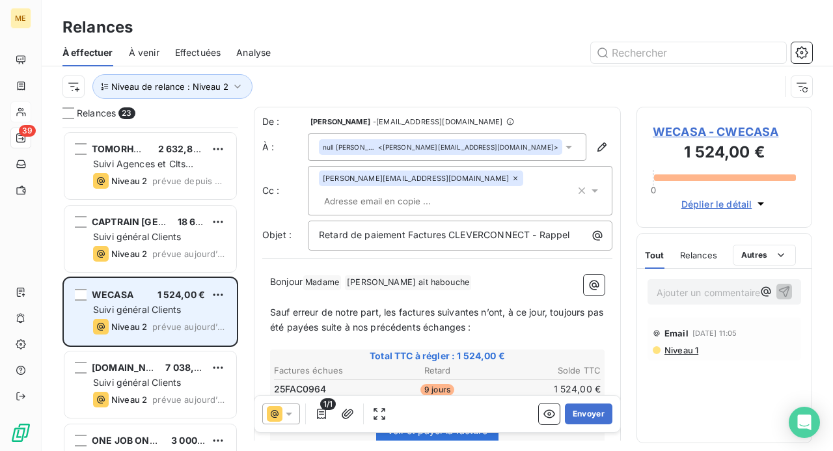
scroll to position [130, 0]
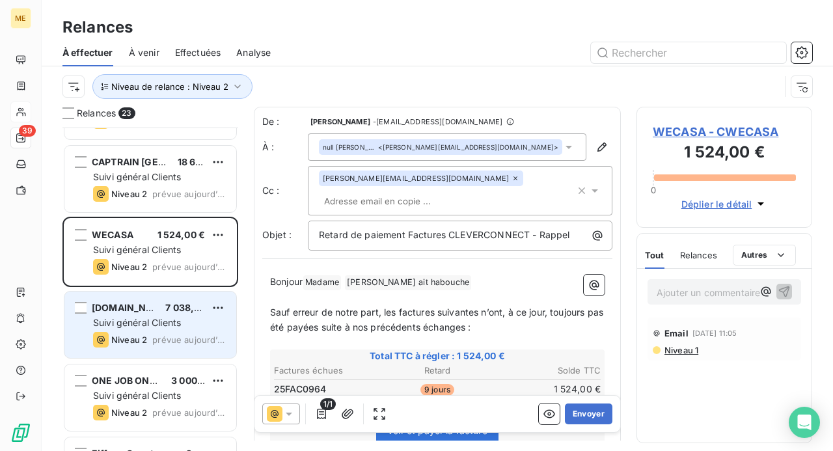
click at [128, 326] on span "Suivi général Clients" at bounding box center [137, 322] width 88 height 11
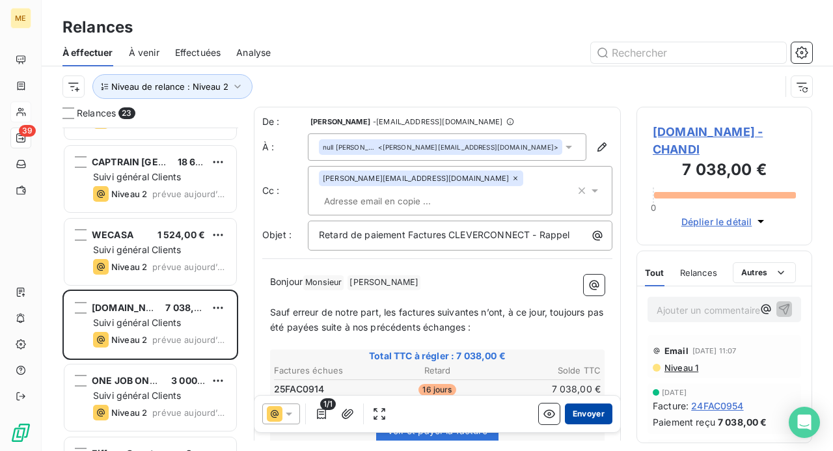
click at [585, 410] on button "Envoyer" at bounding box center [589, 414] width 48 height 21
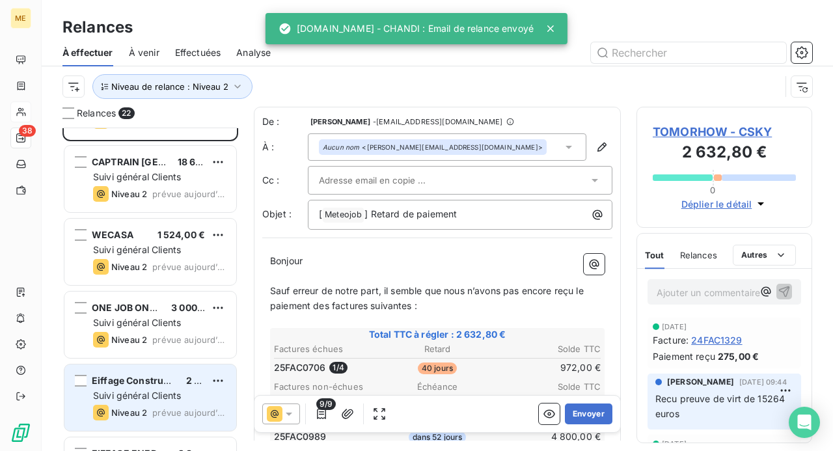
click at [176, 402] on div "Eiffage Construction Gestion et Développement 2 836,80 € Suivi général Clients …" at bounding box center [150, 398] width 172 height 66
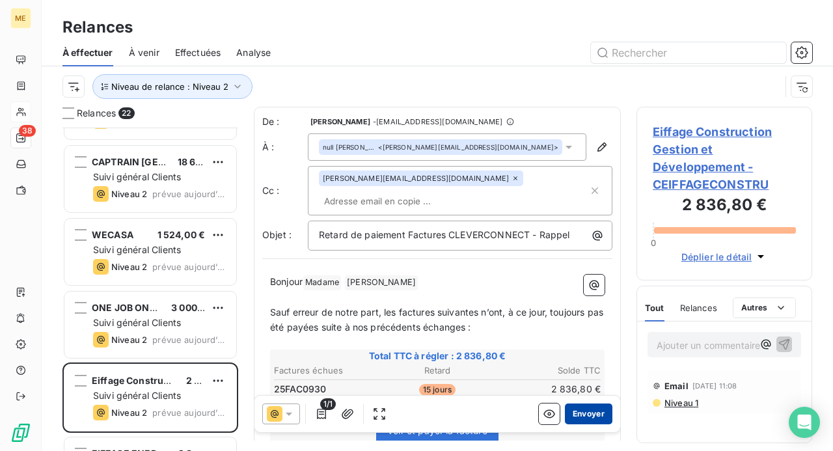
click at [585, 415] on button "Envoyer" at bounding box center [589, 414] width 48 height 21
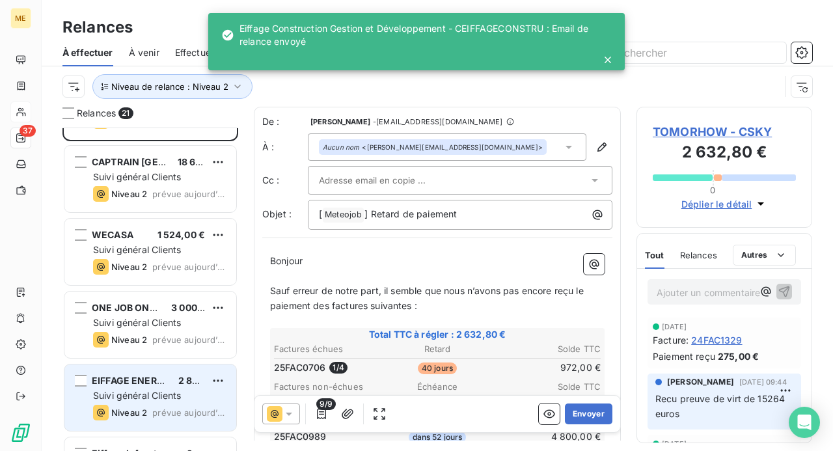
click at [166, 387] on div "EIFFAGE ENERGIES SYSTEMES 2 836,80 € Suivi général Clients Niveau 2 prévue [DAT…" at bounding box center [150, 398] width 172 height 66
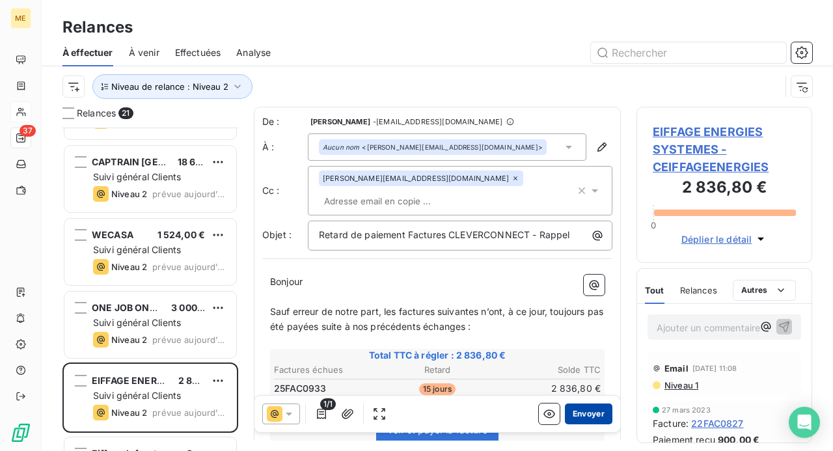
click at [591, 411] on button "Envoyer" at bounding box center [589, 414] width 48 height 21
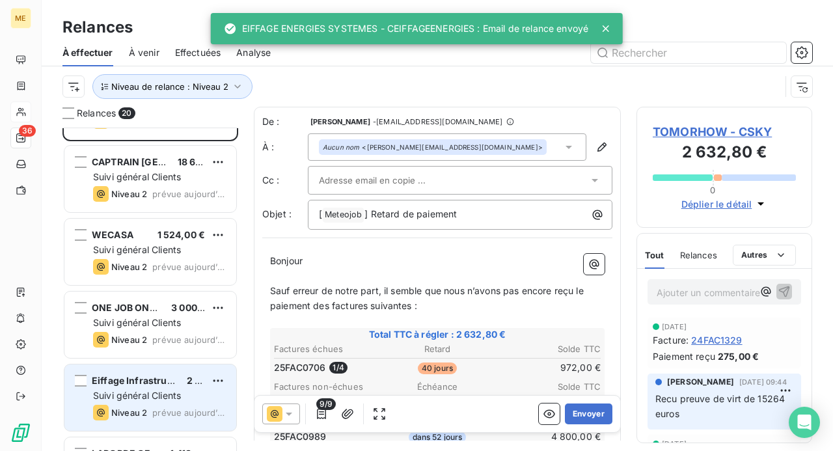
click at [180, 392] on span "Suivi général Clients" at bounding box center [137, 395] width 88 height 11
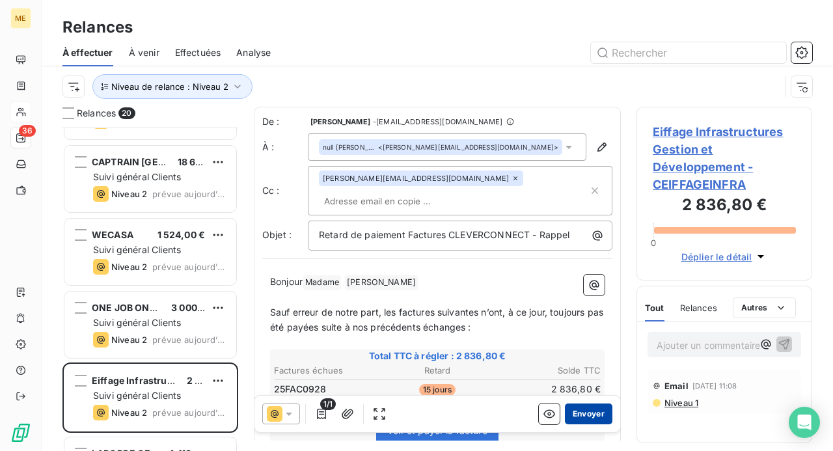
click at [578, 415] on button "Envoyer" at bounding box center [589, 414] width 48 height 21
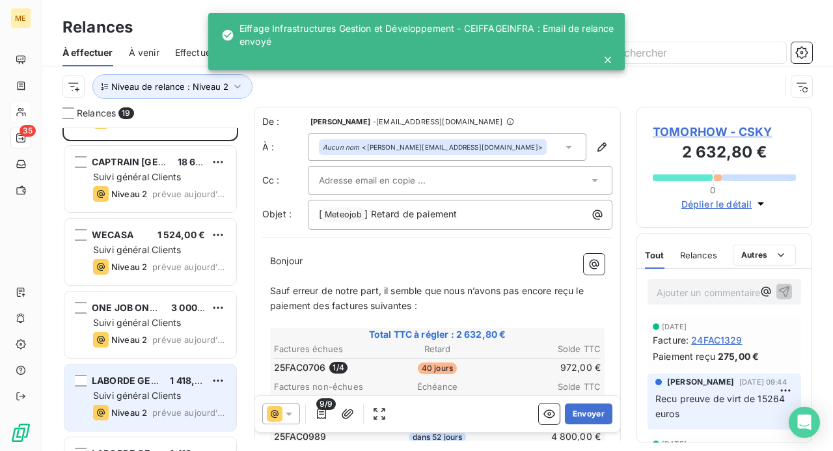
click at [176, 396] on span "Suivi général Clients" at bounding box center [137, 395] width 88 height 11
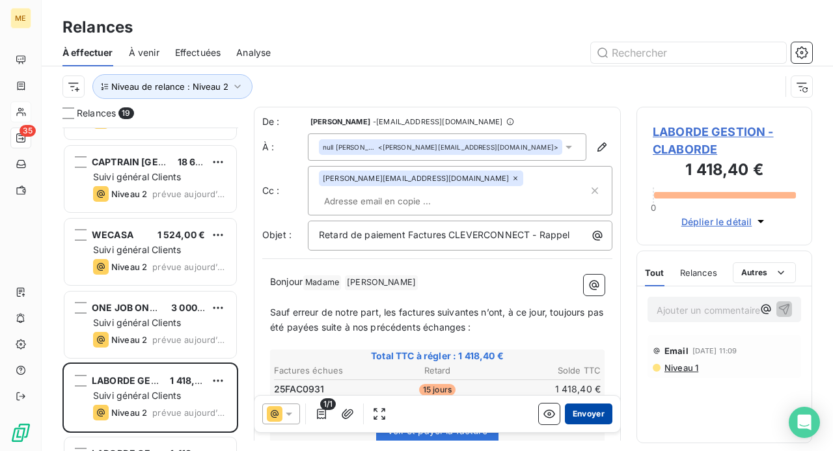
click at [578, 414] on button "Envoyer" at bounding box center [589, 414] width 48 height 21
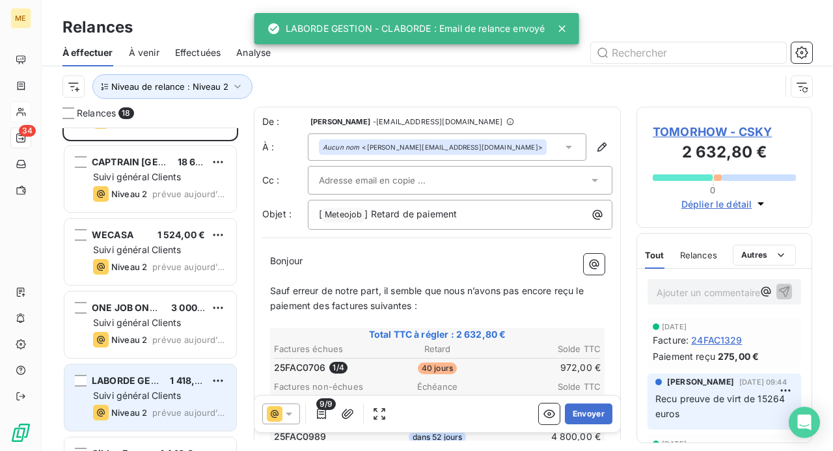
click at [164, 398] on span "Suivi général Clients" at bounding box center [137, 395] width 88 height 11
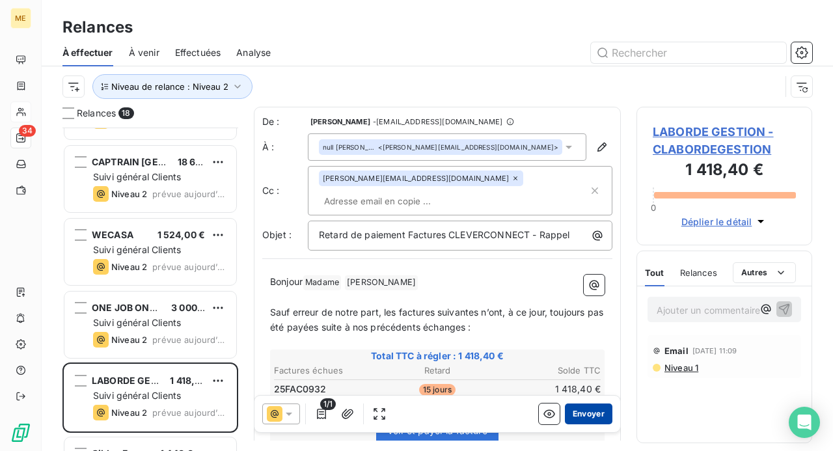
click at [586, 414] on button "Envoyer" at bounding box center [589, 414] width 48 height 21
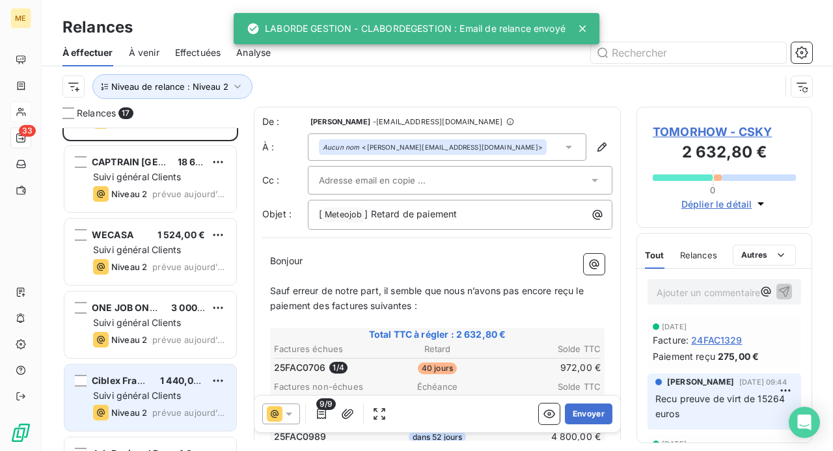
click at [157, 383] on div "Ciblex France 1 440,00 €" at bounding box center [159, 381] width 133 height 12
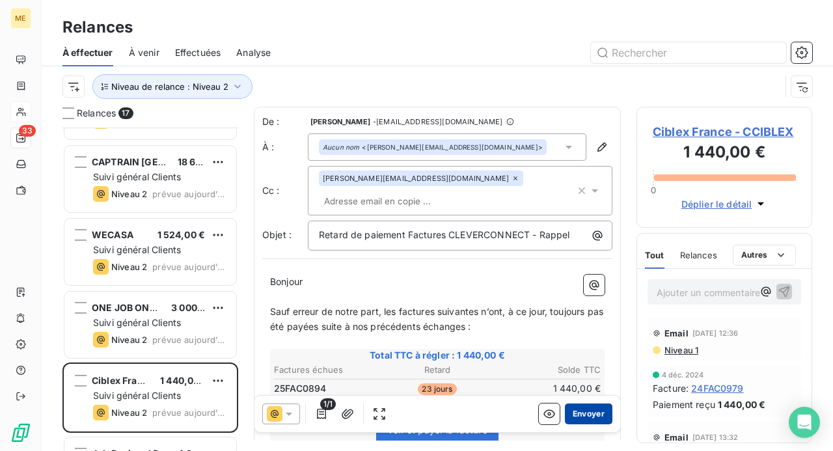
click at [577, 413] on button "Envoyer" at bounding box center [589, 414] width 48 height 21
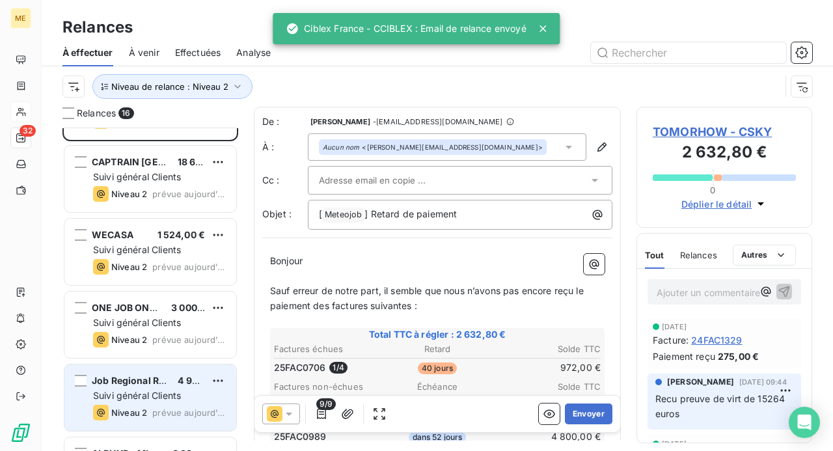
click at [167, 384] on div "Job Regional Recruiting GmbH 4 900,00 €" at bounding box center [159, 381] width 133 height 12
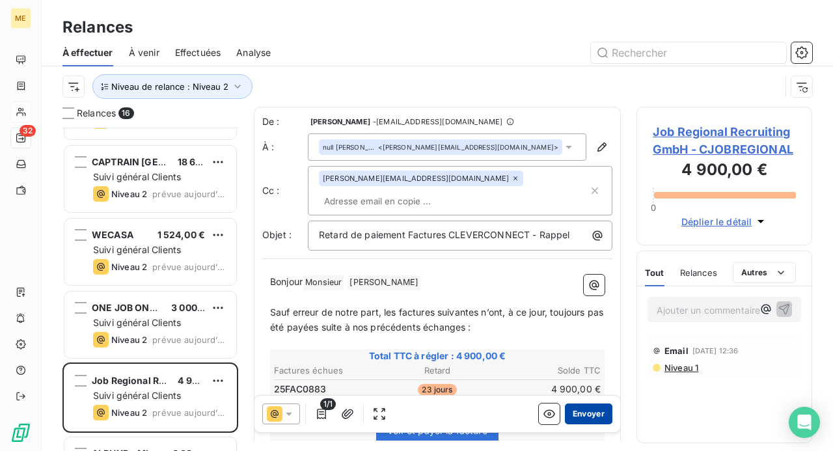
click at [583, 410] on button "Envoyer" at bounding box center [589, 414] width 48 height 21
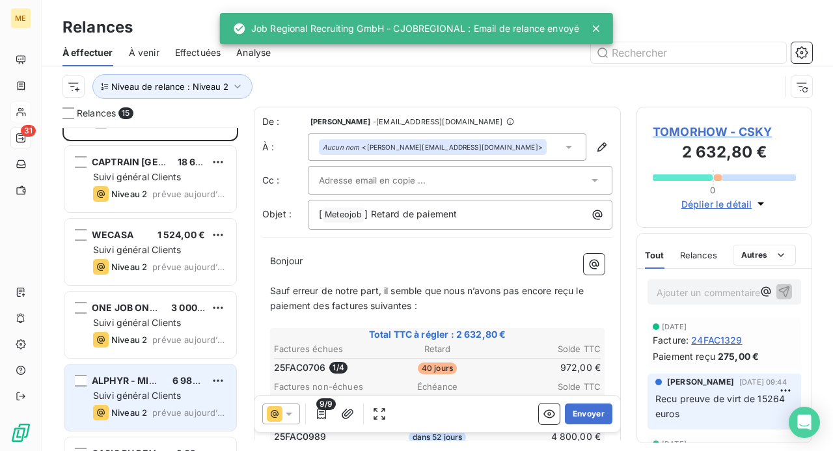
click at [174, 390] on span "Suivi général Clients" at bounding box center [137, 395] width 88 height 11
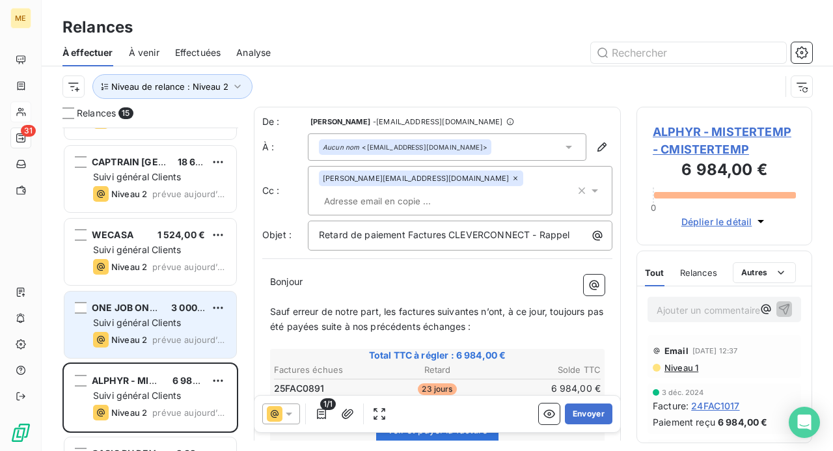
click at [132, 335] on span "Niveau 2" at bounding box center [129, 340] width 36 height 10
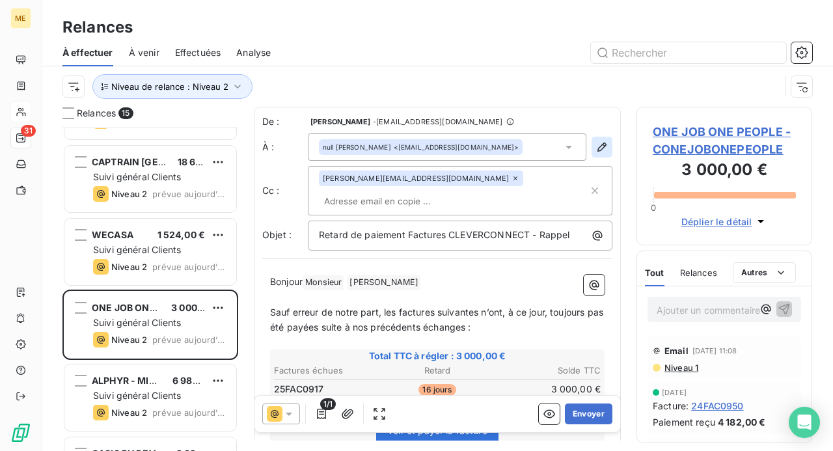
click at [598, 148] on icon "button" at bounding box center [602, 147] width 9 height 9
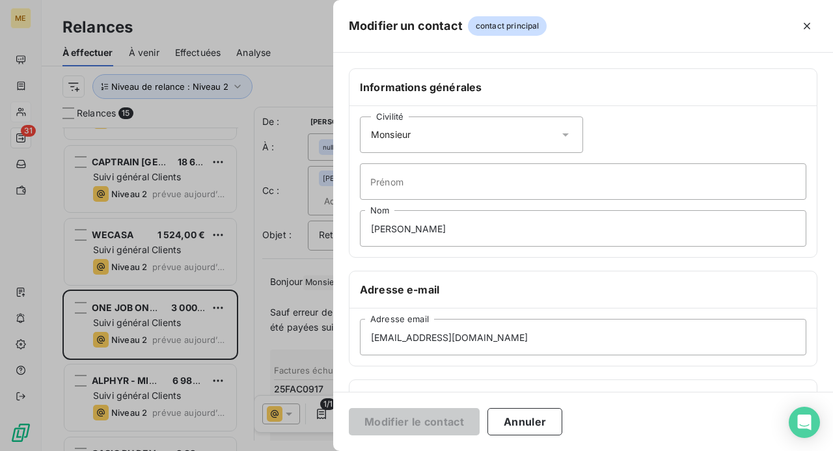
click at [560, 136] on icon at bounding box center [565, 134] width 13 height 13
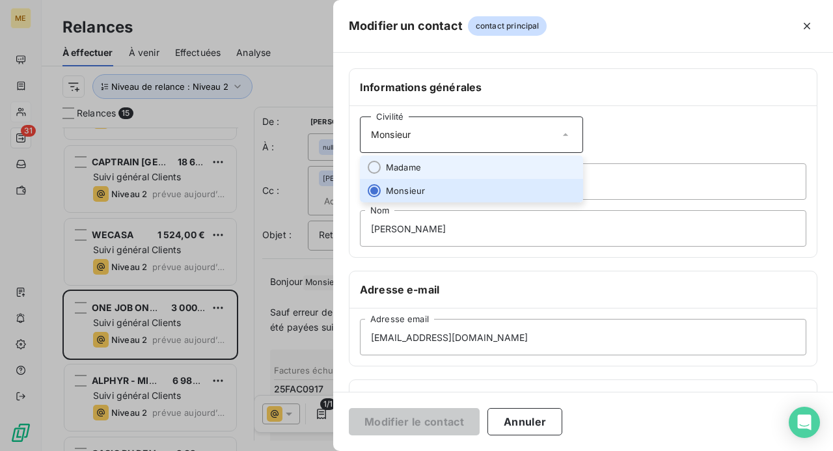
click at [509, 172] on li "Madame" at bounding box center [471, 167] width 223 height 23
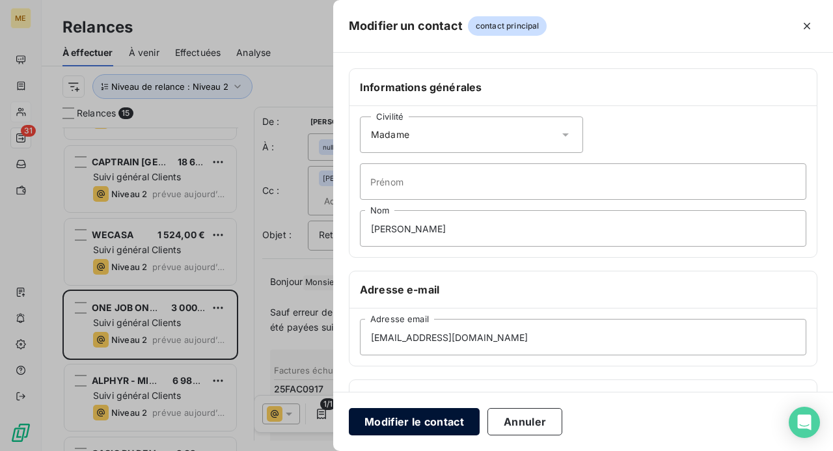
click at [429, 419] on button "Modifier le contact" at bounding box center [414, 421] width 131 height 27
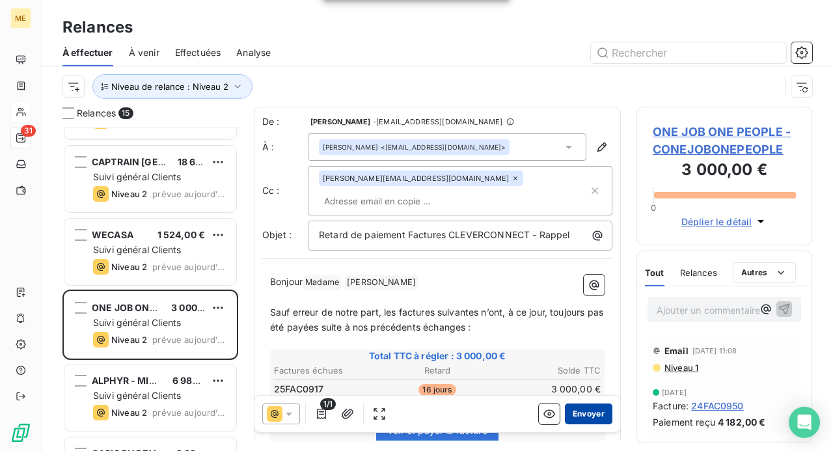
click at [592, 413] on button "Envoyer" at bounding box center [589, 414] width 48 height 21
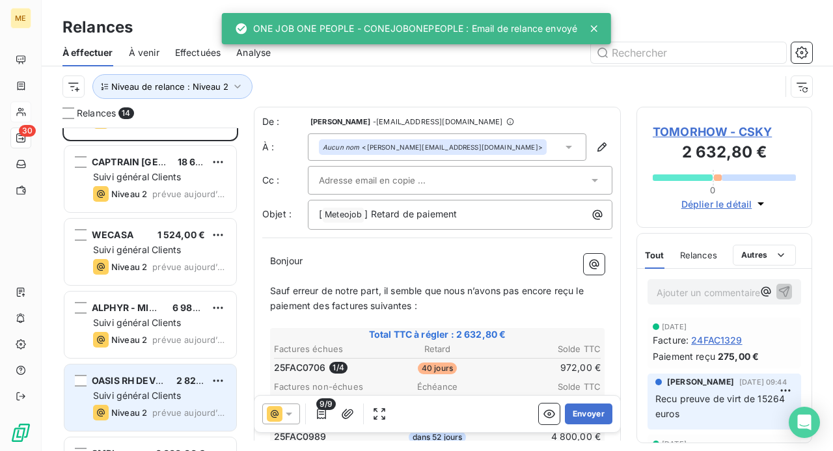
click at [156, 383] on span "OASIS RH DEVELOPPEMENT" at bounding box center [156, 380] width 128 height 11
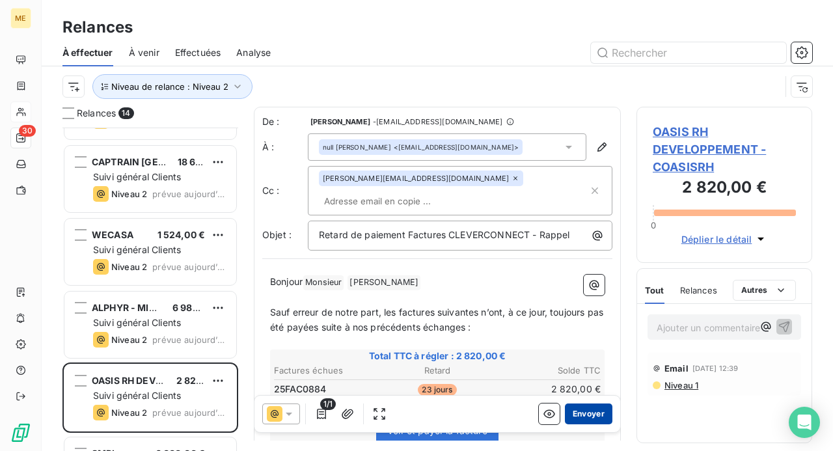
click at [582, 414] on button "Envoyer" at bounding box center [589, 414] width 48 height 21
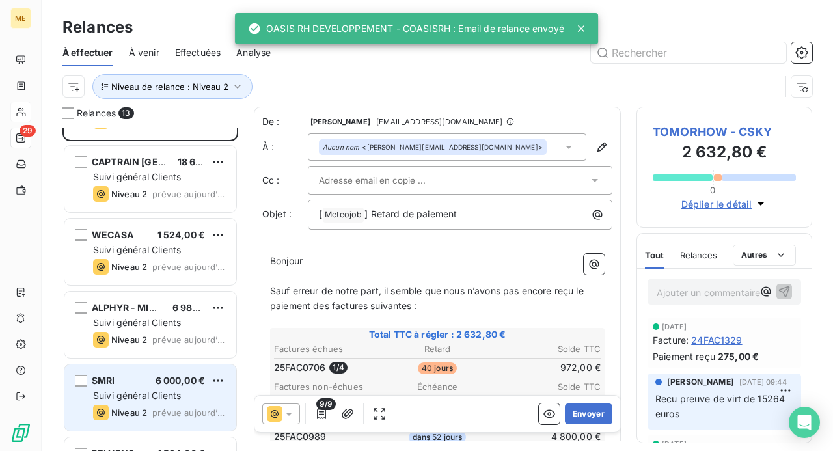
click at [184, 401] on div "SMRI 6 000,00 € Suivi général Clients Niveau 2 prévue [DATE]" at bounding box center [150, 398] width 172 height 66
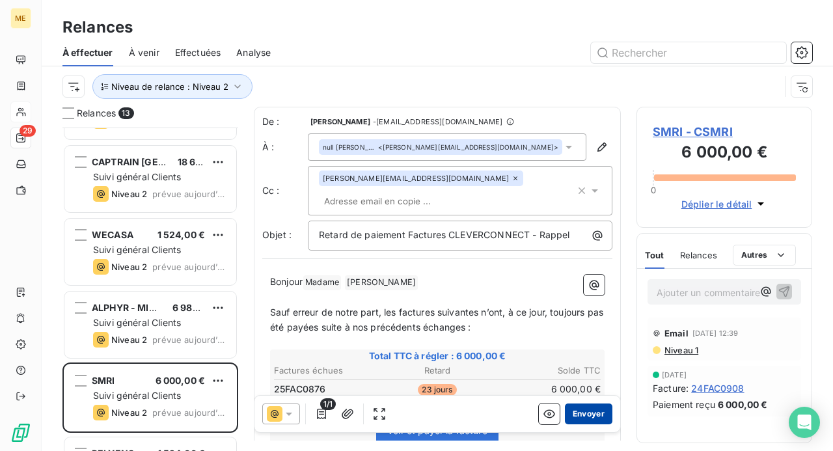
click at [581, 413] on button "Envoyer" at bounding box center [589, 414] width 48 height 21
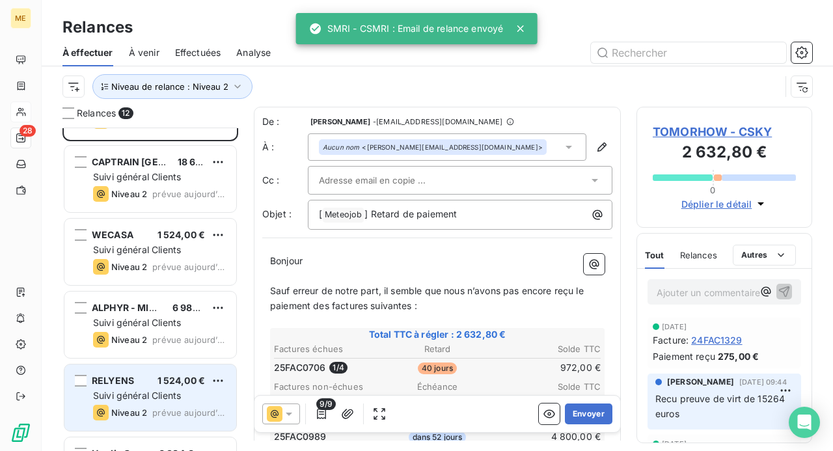
click at [173, 408] on span "prévue aujourd’hui" at bounding box center [189, 413] width 74 height 10
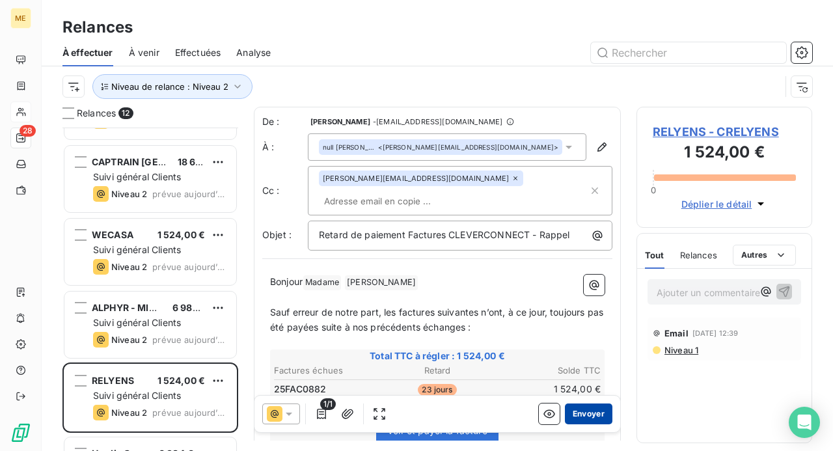
click at [586, 415] on button "Envoyer" at bounding box center [589, 414] width 48 height 21
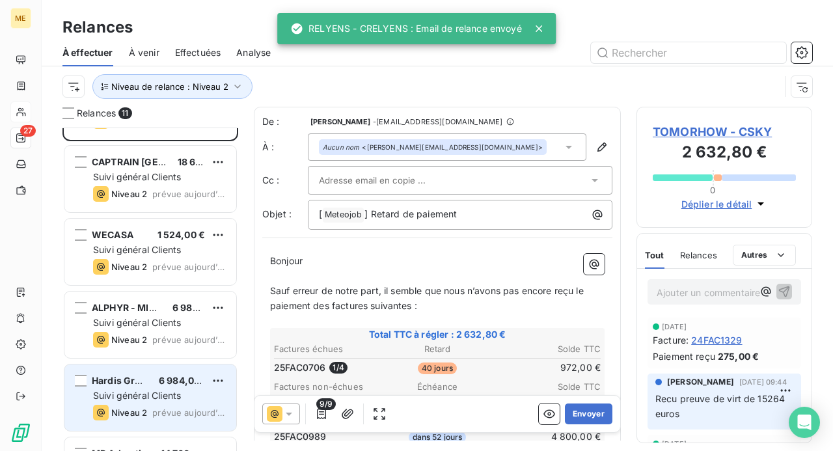
click at [154, 396] on span "Suivi général Clients" at bounding box center [137, 395] width 88 height 11
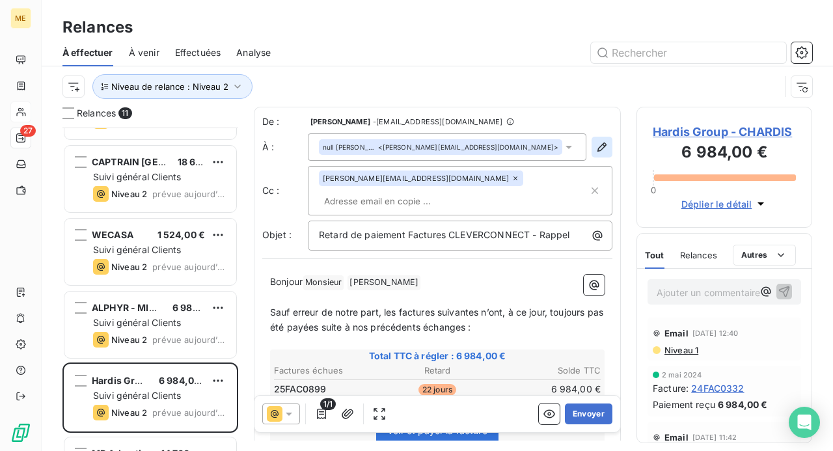
click at [596, 148] on icon "button" at bounding box center [602, 147] width 13 height 13
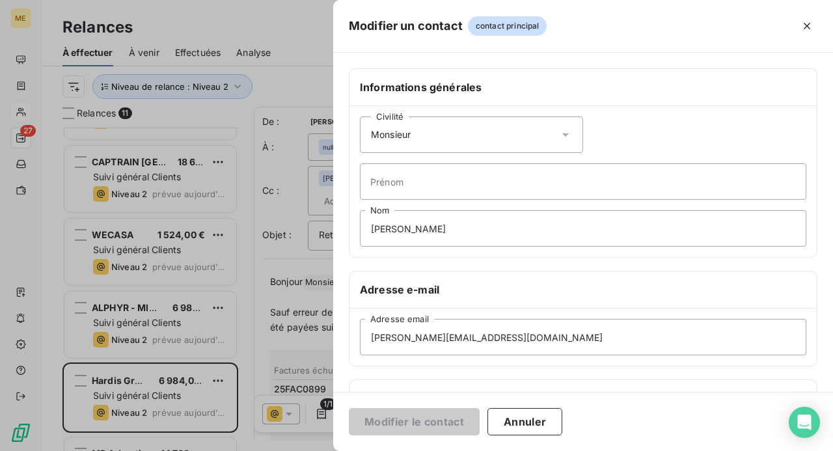
click at [561, 132] on icon at bounding box center [565, 134] width 13 height 13
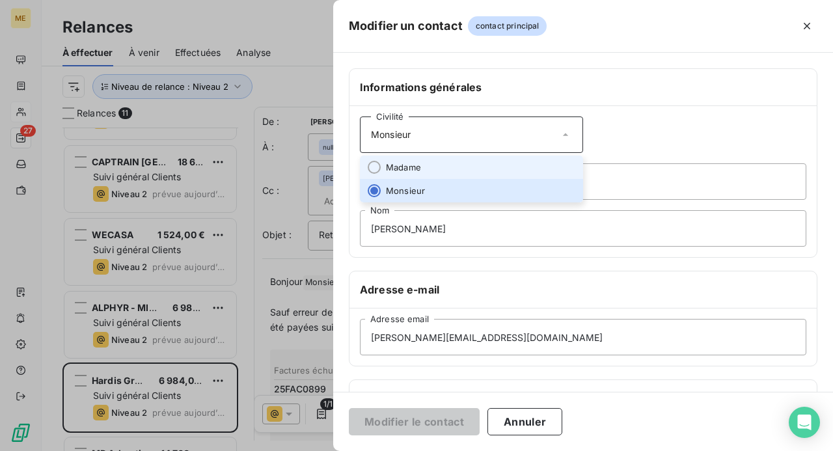
click at [542, 163] on li "Madame" at bounding box center [471, 167] width 223 height 23
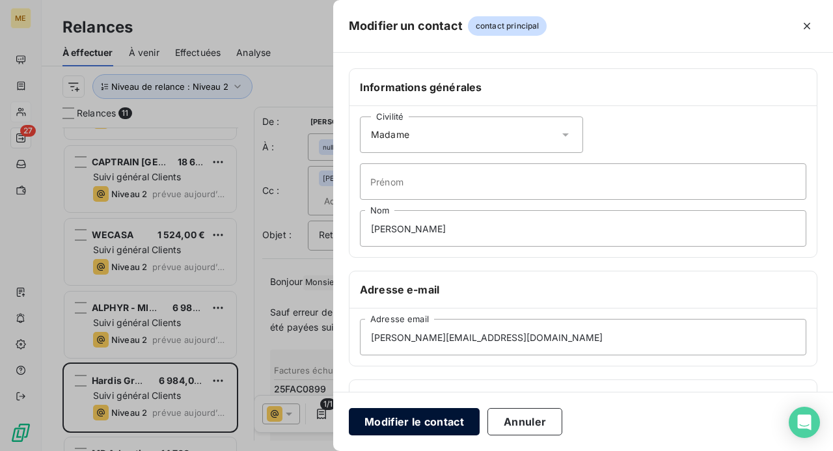
click at [426, 417] on button "Modifier le contact" at bounding box center [414, 421] width 131 height 27
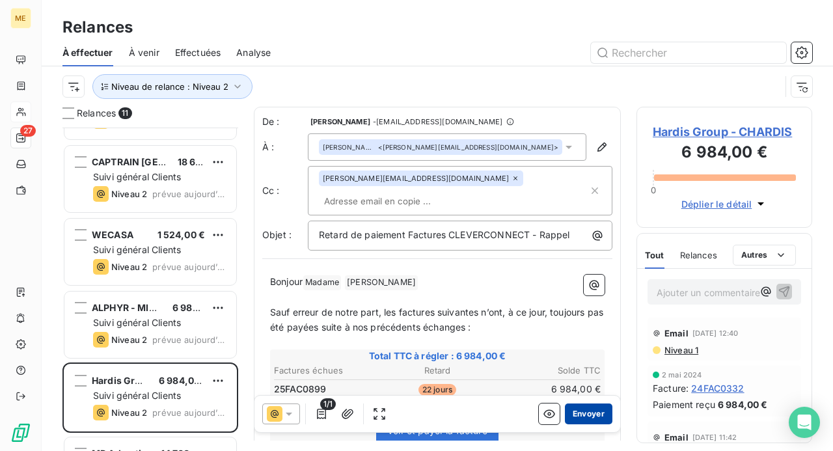
click at [577, 413] on button "Envoyer" at bounding box center [589, 414] width 48 height 21
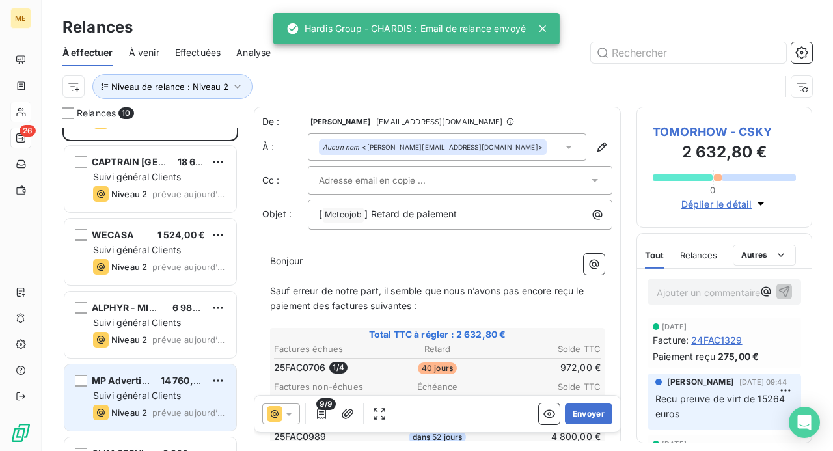
click at [163, 395] on span "Suivi général Clients" at bounding box center [137, 395] width 88 height 11
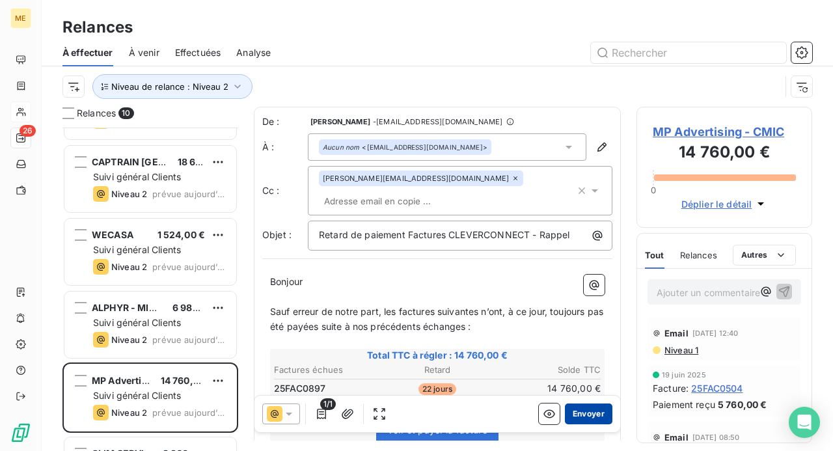
click at [580, 413] on button "Envoyer" at bounding box center [589, 414] width 48 height 21
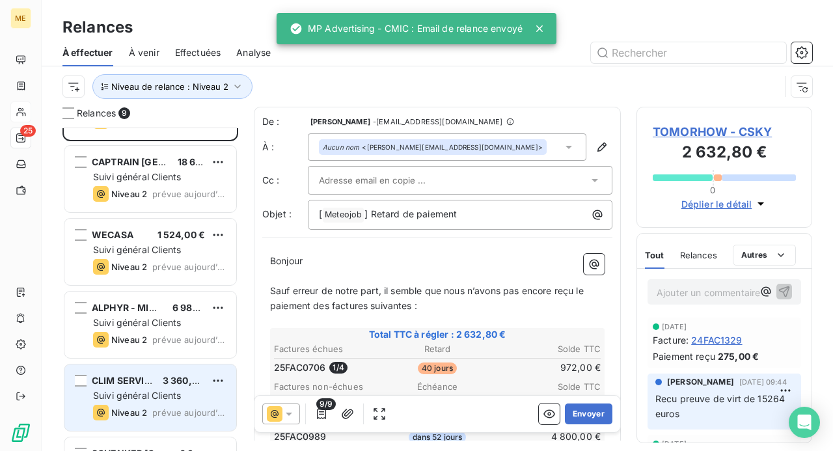
click at [176, 390] on span "Suivi général Clients" at bounding box center [137, 395] width 88 height 11
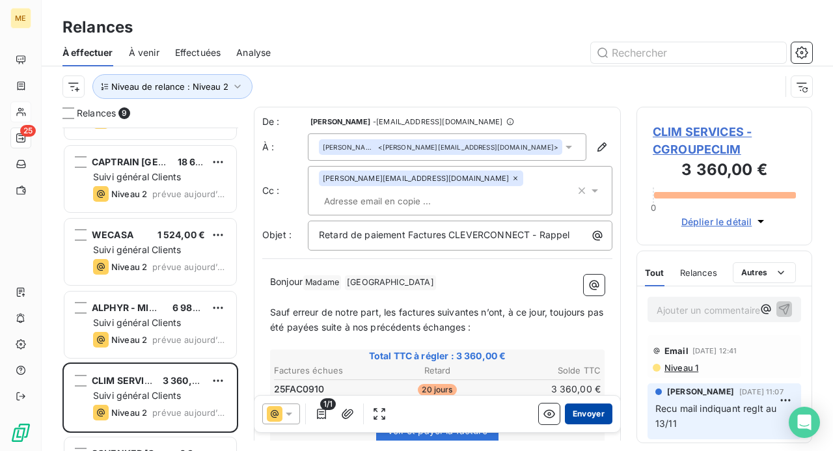
click at [585, 412] on button "Envoyer" at bounding box center [589, 414] width 48 height 21
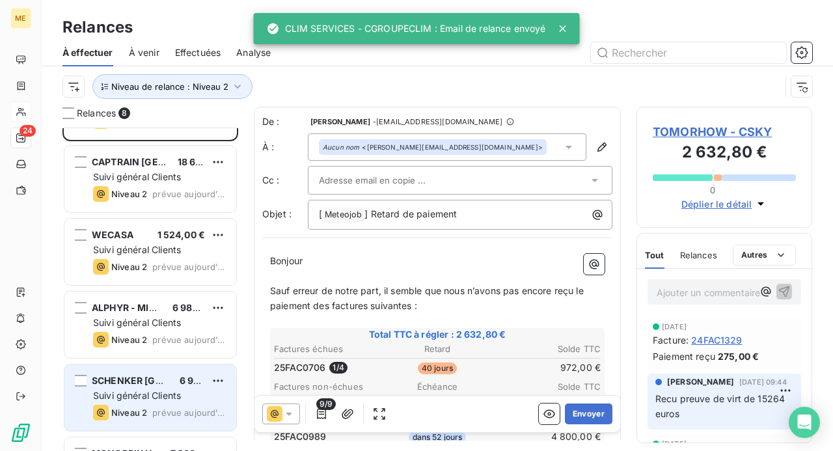
click at [161, 382] on div "SCHENKER FRANCE 6 984,00 €" at bounding box center [159, 381] width 133 height 12
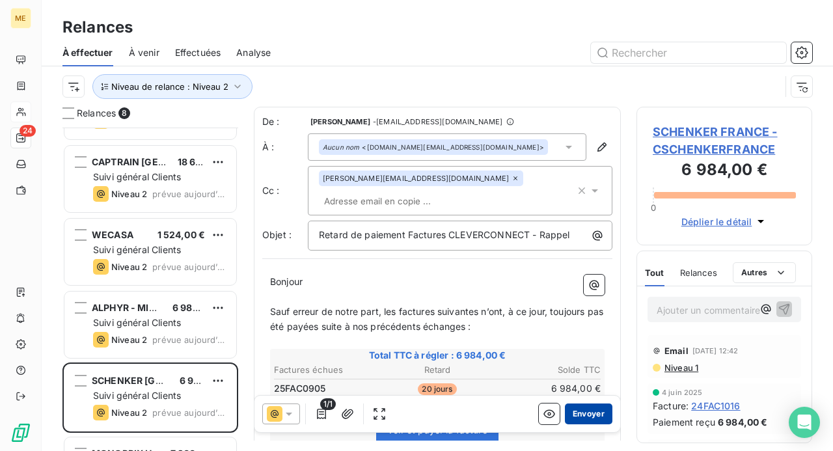
click at [587, 419] on button "Envoyer" at bounding box center [589, 414] width 48 height 21
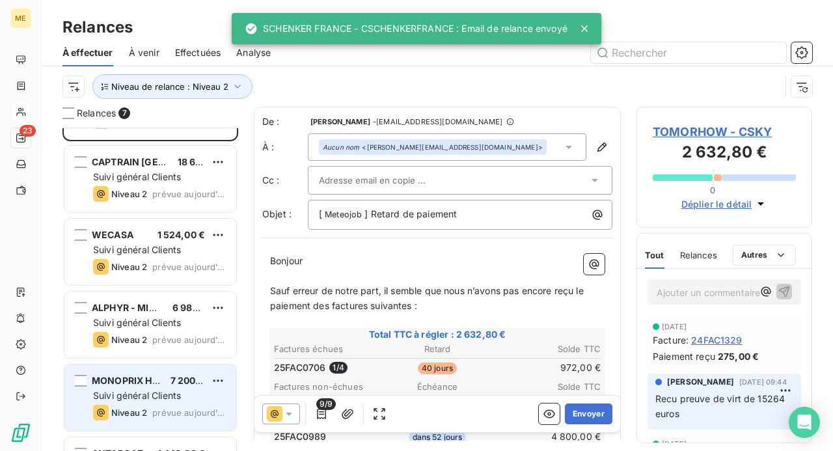
click at [148, 398] on span "Suivi général Clients" at bounding box center [137, 395] width 88 height 11
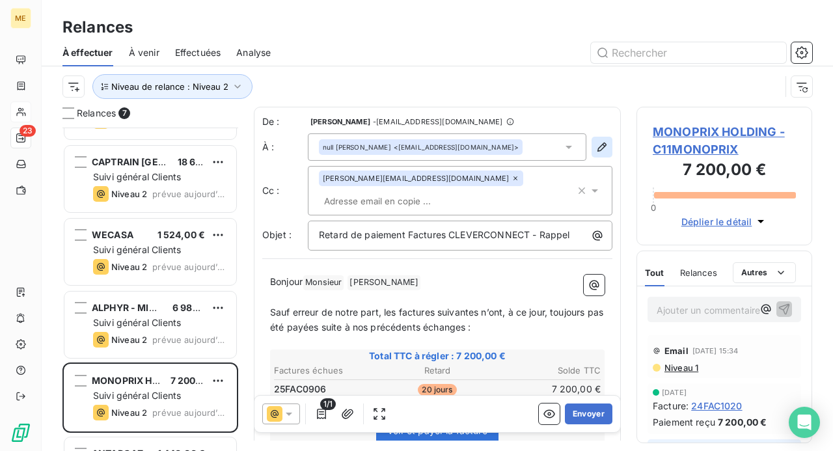
click at [596, 143] on icon "button" at bounding box center [602, 147] width 13 height 13
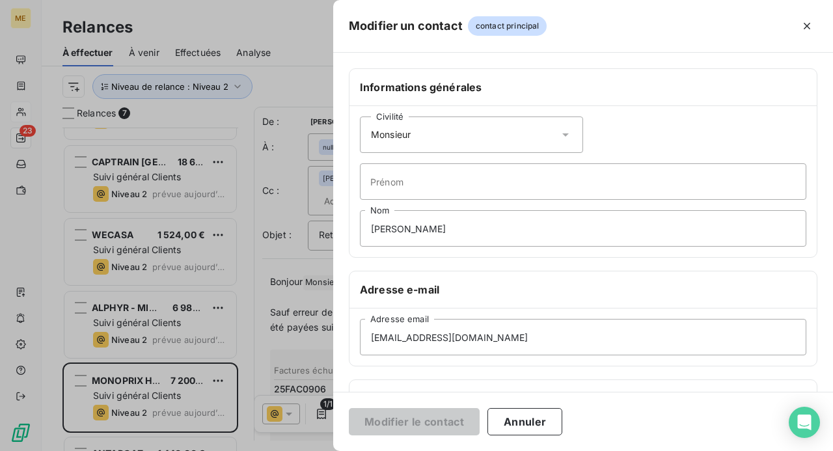
click at [562, 135] on icon at bounding box center [565, 134] width 7 height 3
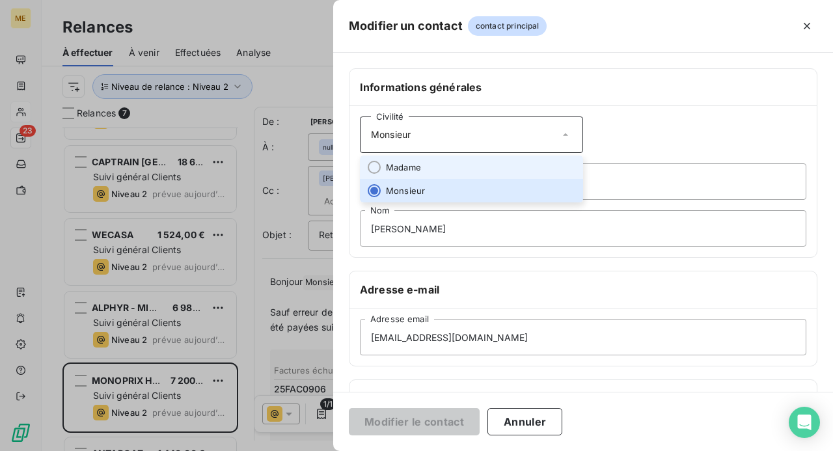
click at [541, 165] on li "Madame" at bounding box center [471, 167] width 223 height 23
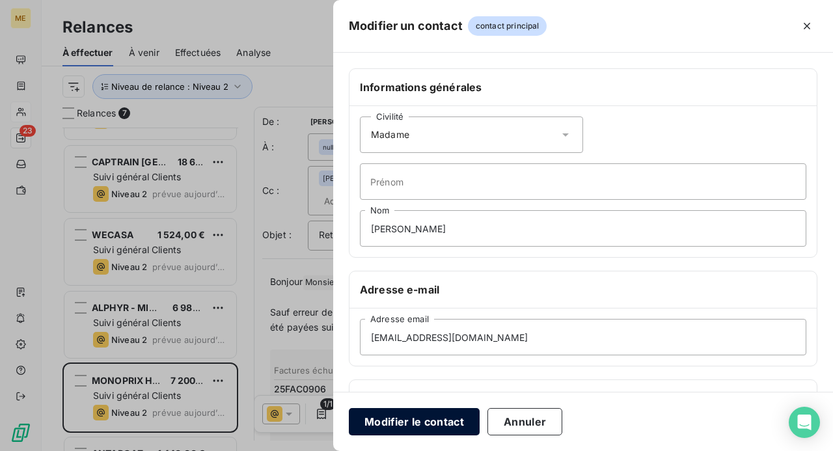
click at [426, 421] on button "Modifier le contact" at bounding box center [414, 421] width 131 height 27
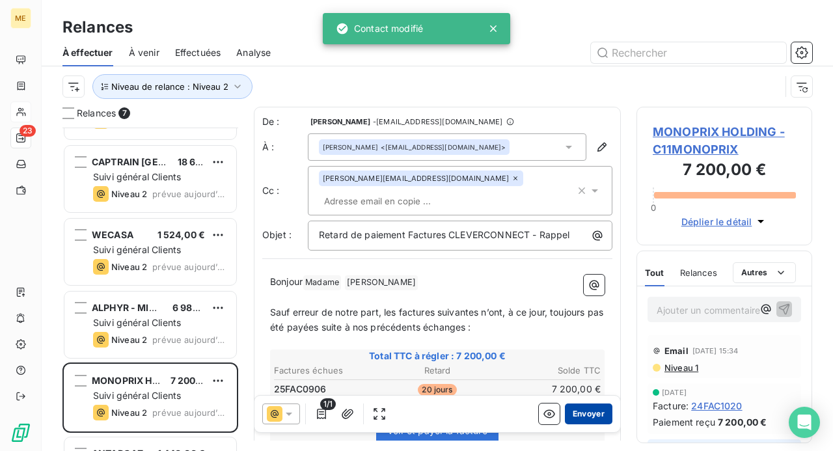
click at [583, 414] on button "Envoyer" at bounding box center [589, 414] width 48 height 21
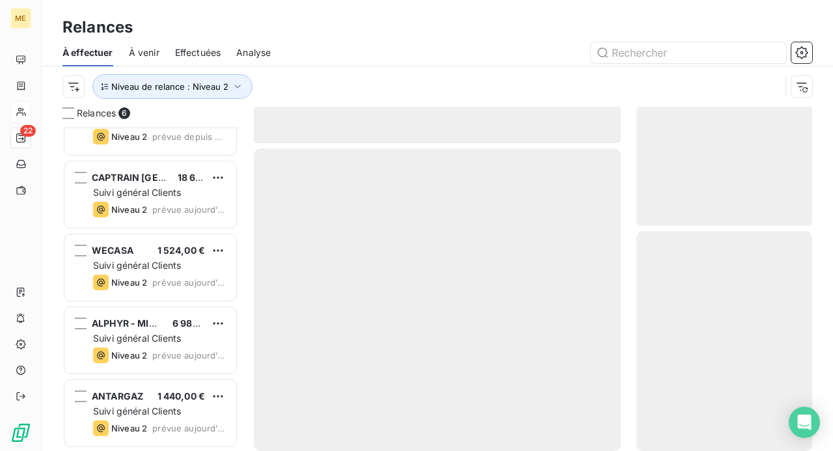
scroll to position [114, 0]
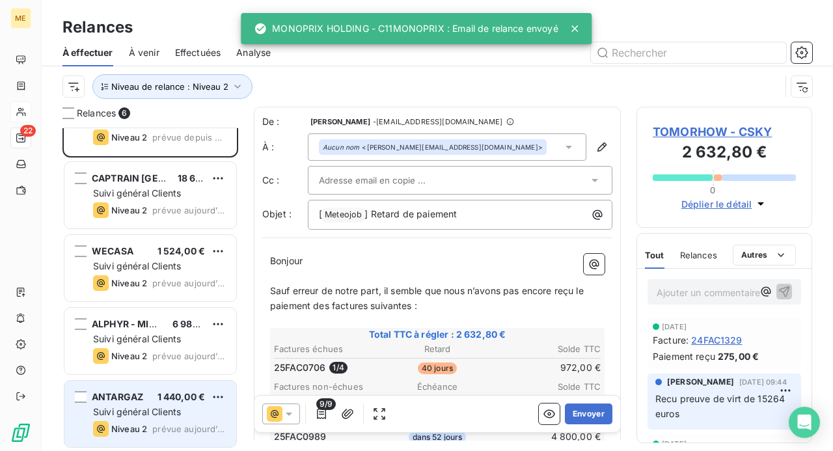
click at [150, 406] on span "Suivi général Clients" at bounding box center [137, 411] width 88 height 11
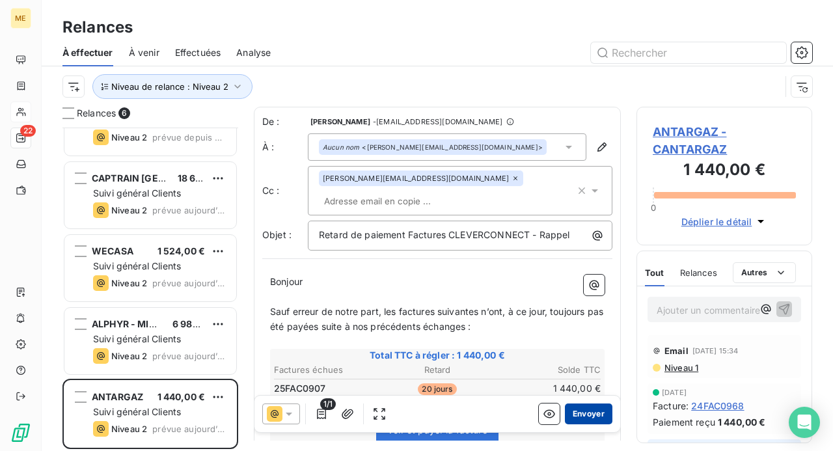
click at [585, 416] on button "Envoyer" at bounding box center [589, 414] width 48 height 21
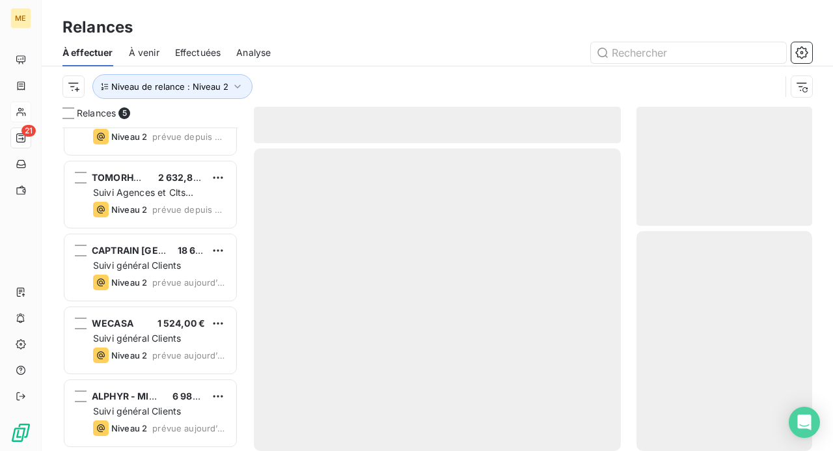
scroll to position [41, 0]
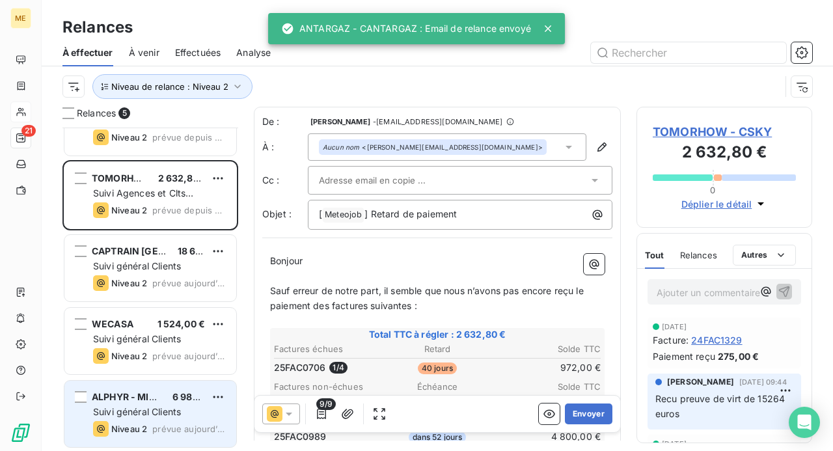
click at [149, 409] on span "Suivi général Clients" at bounding box center [137, 411] width 88 height 11
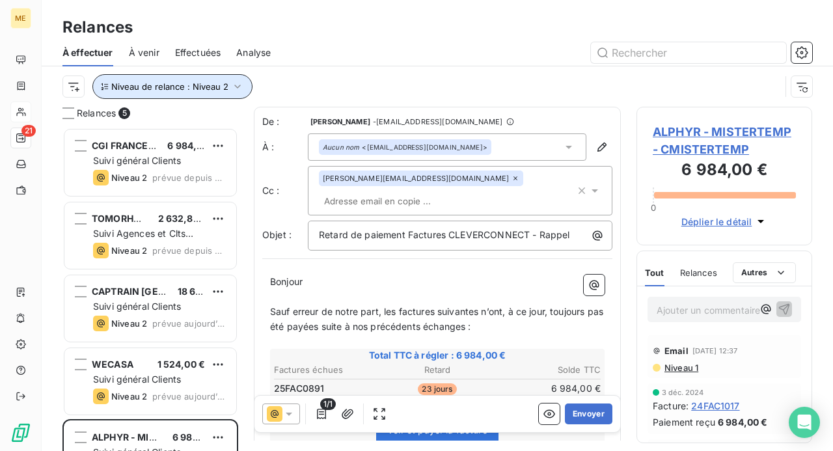
click at [231, 85] on icon "button" at bounding box center [237, 86] width 13 height 13
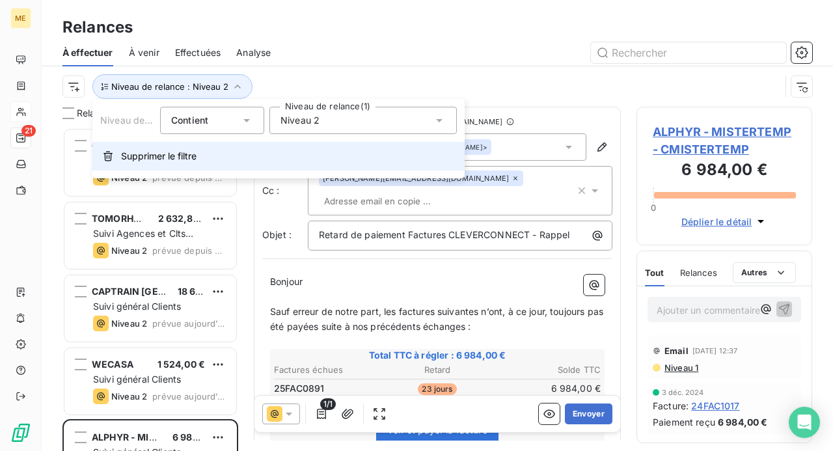
click at [179, 148] on button "Supprimer le filtre" at bounding box center [278, 156] width 372 height 29
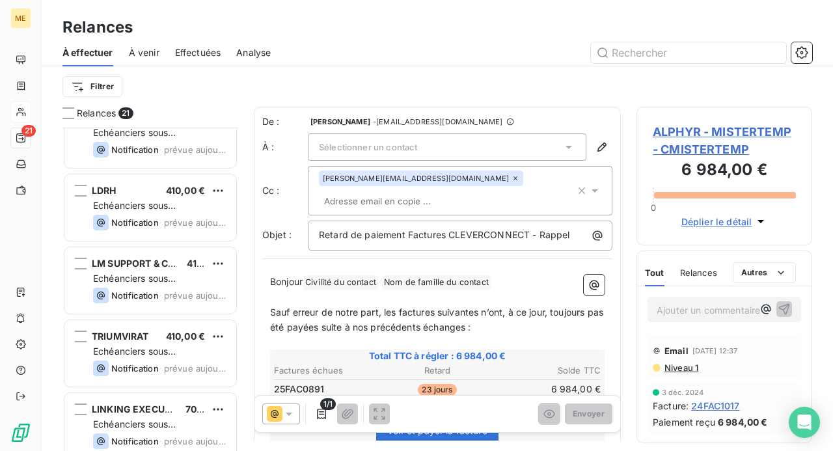
scroll to position [1208, 0]
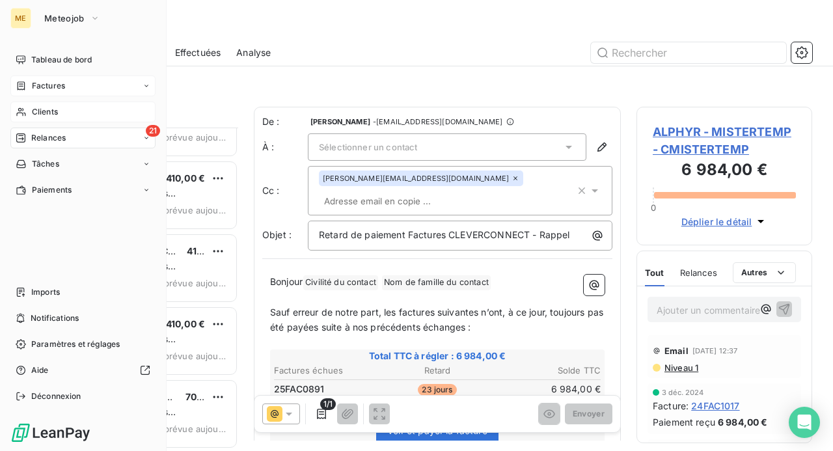
click at [55, 87] on span "Factures" at bounding box center [48, 86] width 33 height 12
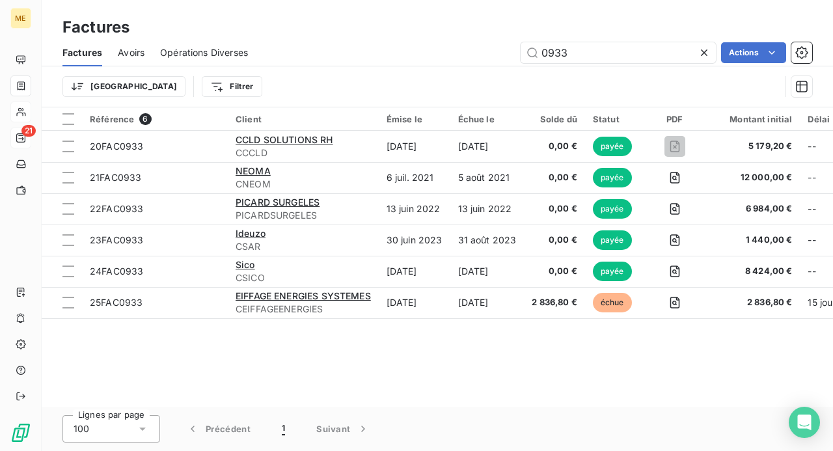
type input "0933"
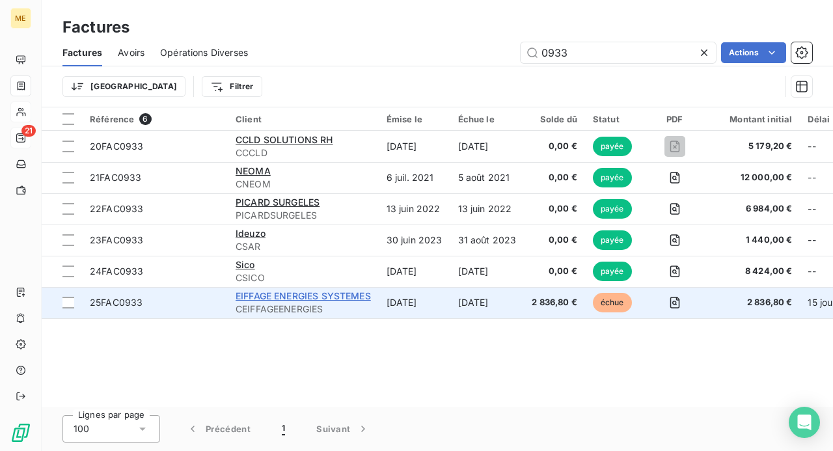
click at [292, 296] on span "EIFFAGE ENERGIES SYSTEMES" at bounding box center [303, 295] width 135 height 11
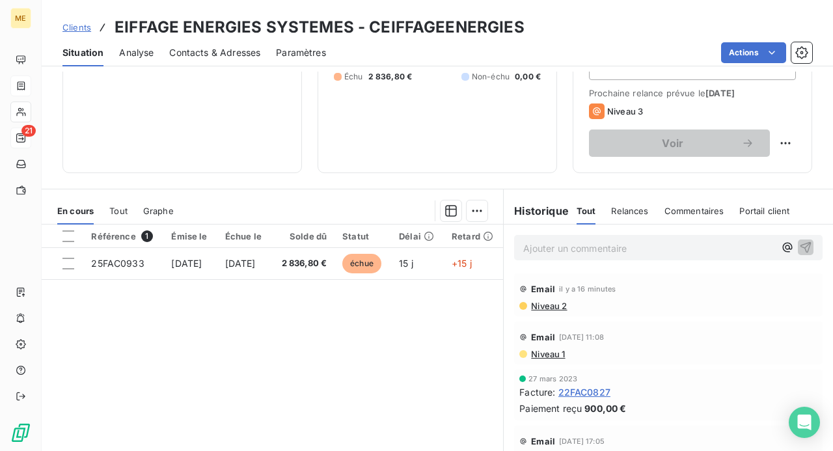
scroll to position [195, 0]
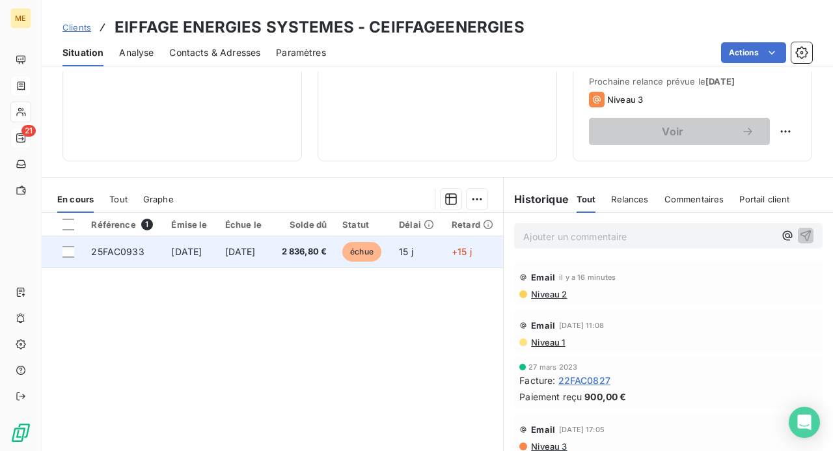
click at [202, 251] on span "[DATE]" at bounding box center [186, 251] width 31 height 11
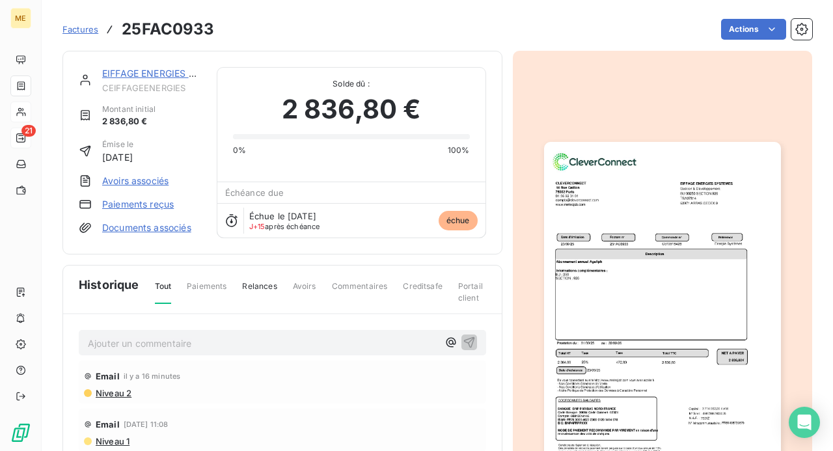
click at [616, 292] on img "button" at bounding box center [662, 309] width 237 height 335
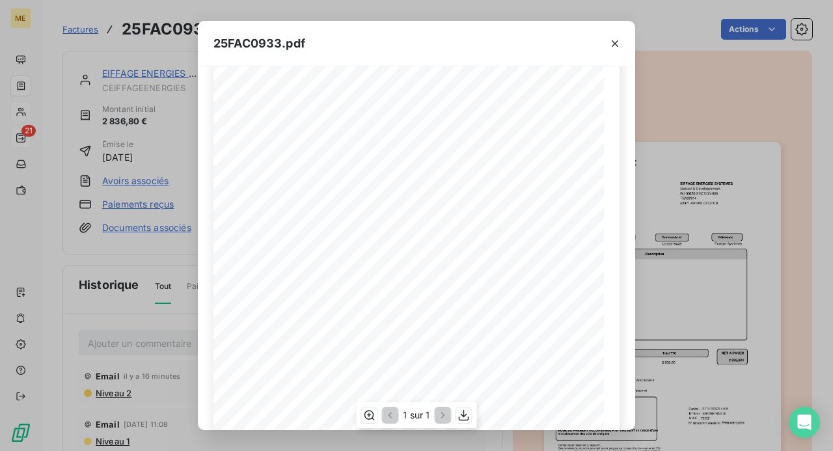
scroll to position [130, 0]
click at [465, 418] on icon "button" at bounding box center [464, 415] width 13 height 13
click at [618, 43] on icon "button" at bounding box center [615, 43] width 13 height 13
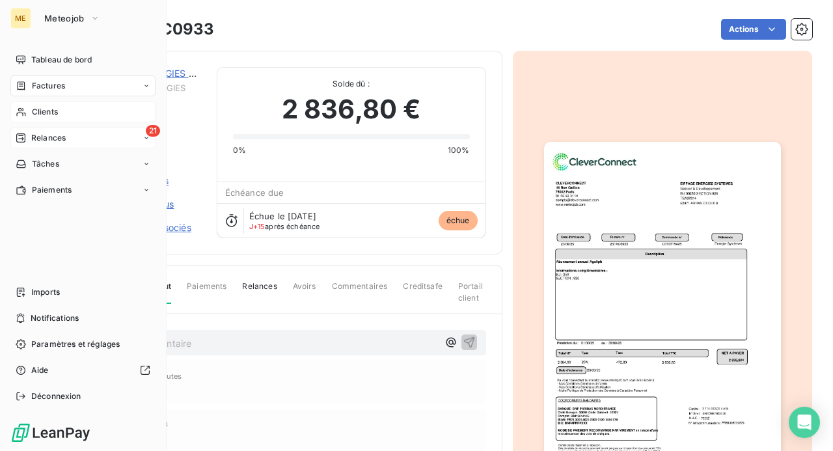
click at [47, 140] on span "Relances" at bounding box center [48, 138] width 35 height 12
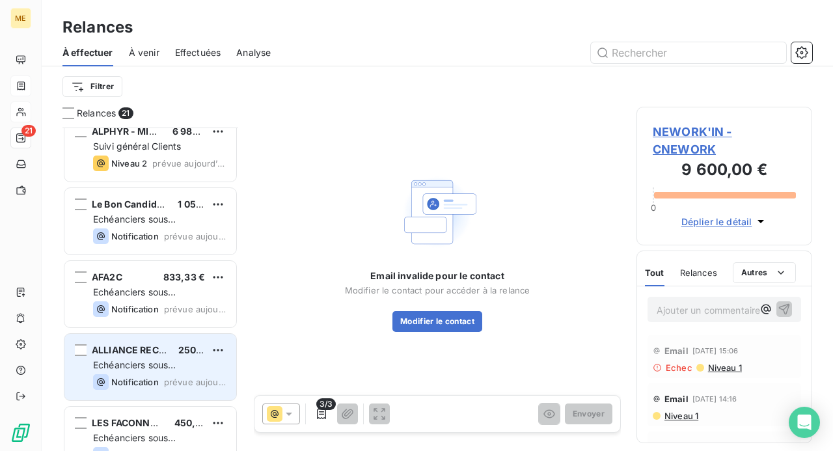
scroll to position [752, 0]
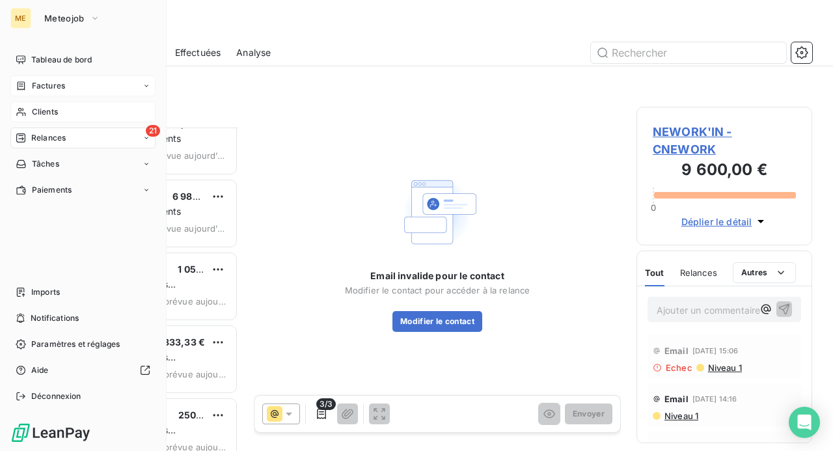
click at [43, 86] on span "Factures" at bounding box center [48, 86] width 33 height 12
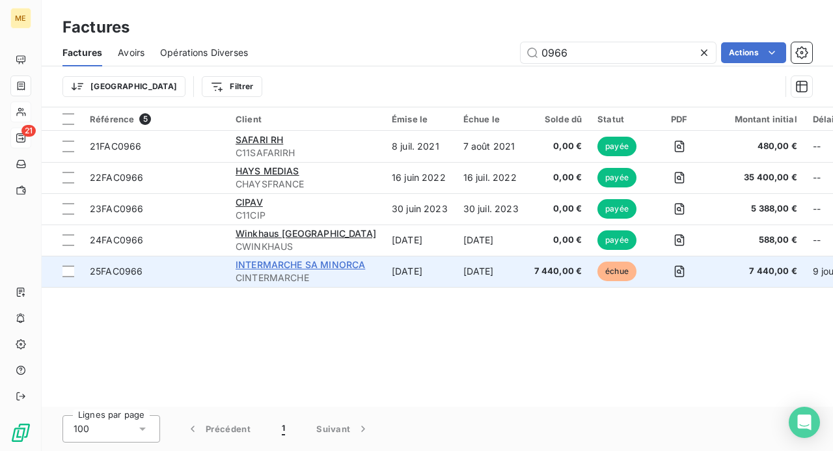
type input "0966"
click at [319, 264] on span "INTERMARCHE SA MINORCA" at bounding box center [301, 264] width 130 height 11
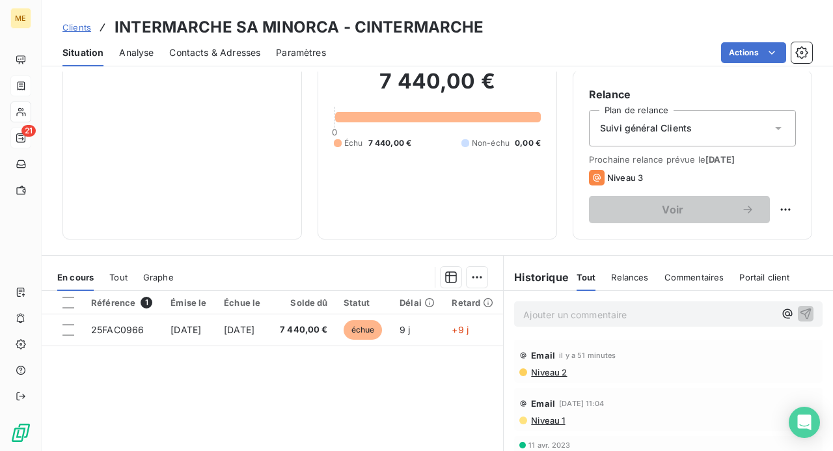
scroll to position [130, 0]
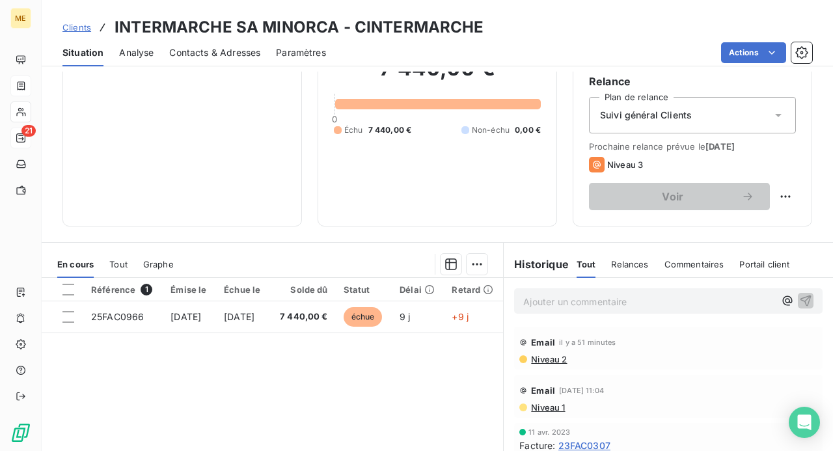
click at [559, 296] on p "Ajouter un commentaire ﻿" at bounding box center [648, 302] width 251 height 16
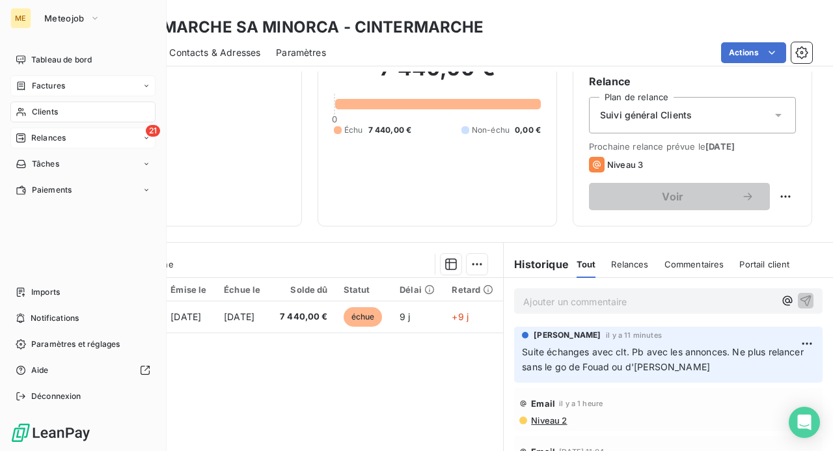
click at [43, 113] on span "Clients" at bounding box center [45, 112] width 26 height 12
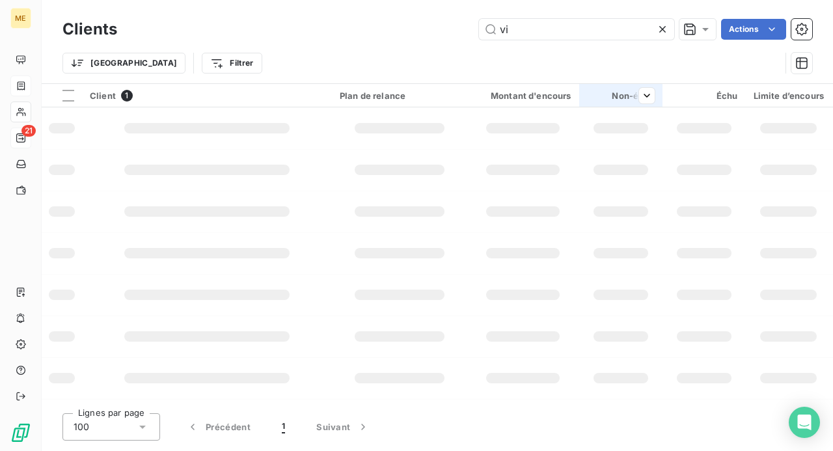
type input "v"
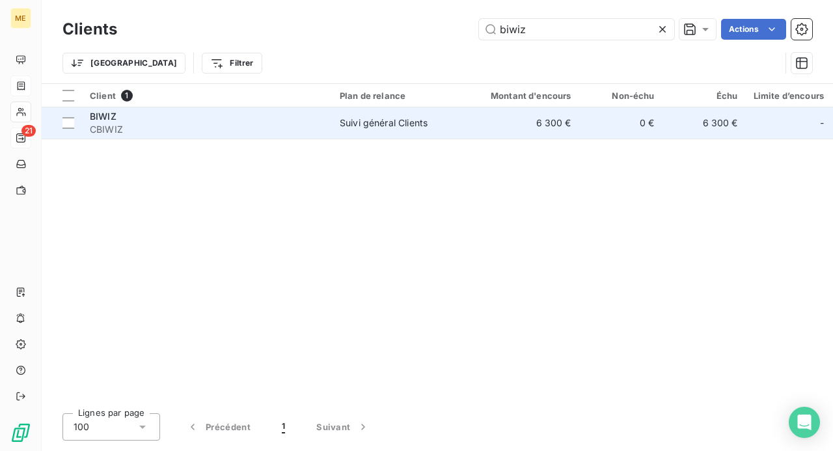
type input "biwiz"
click at [115, 121] on div "BIWIZ" at bounding box center [207, 116] width 234 height 13
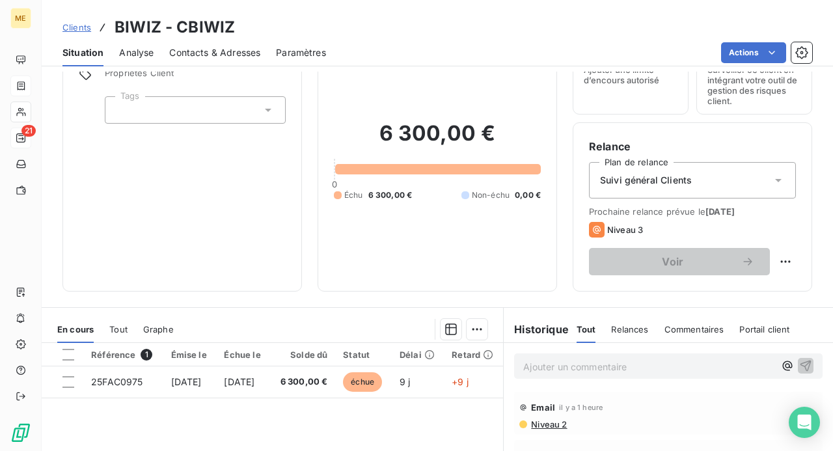
scroll to position [130, 0]
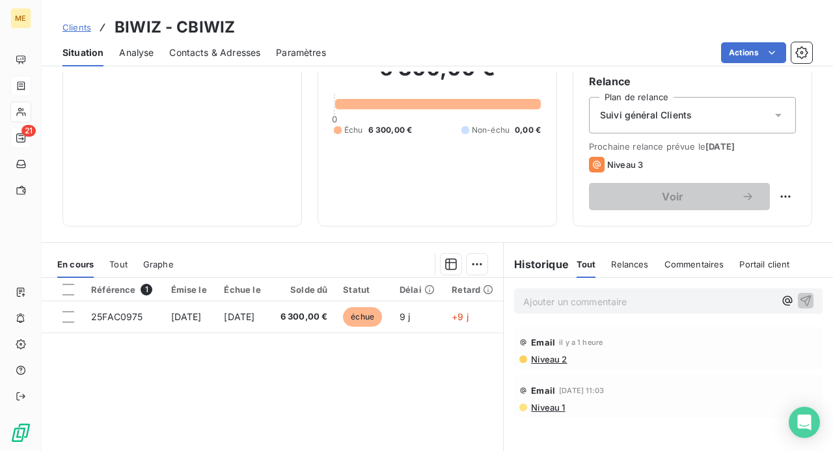
click at [602, 301] on p "Ajouter un commentaire ﻿" at bounding box center [648, 302] width 251 height 16
